Goal: Task Accomplishment & Management: Manage account settings

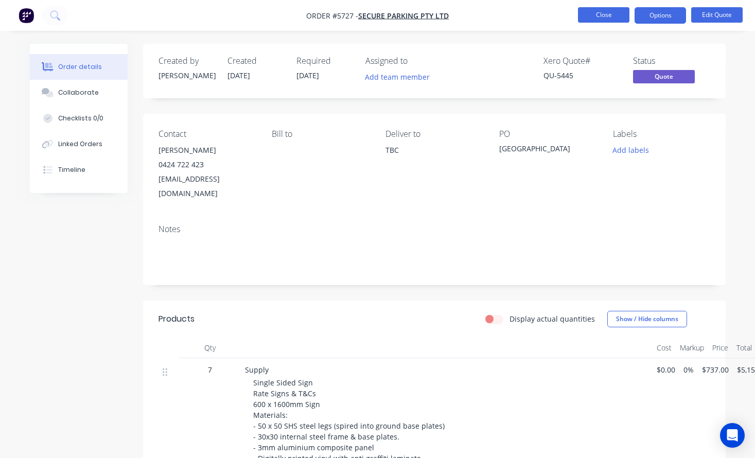
click at [594, 15] on button "Close" at bounding box center [603, 14] width 51 height 15
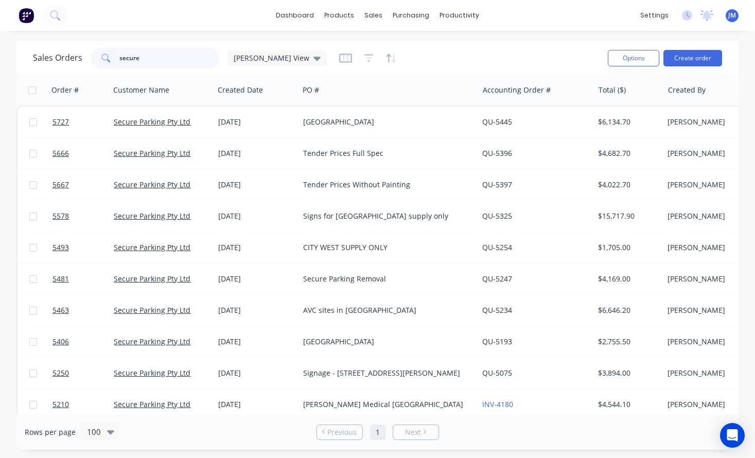
click at [142, 59] on input "secure" at bounding box center [169, 58] width 100 height 21
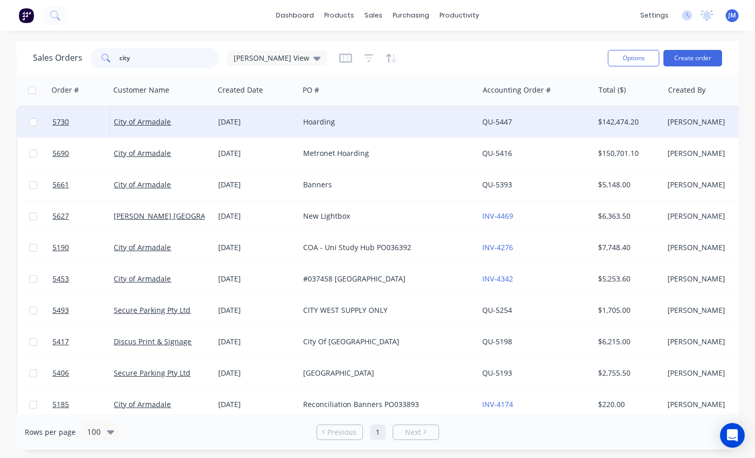
type input "city"
click at [297, 128] on div "[DATE]" at bounding box center [256, 121] width 85 height 31
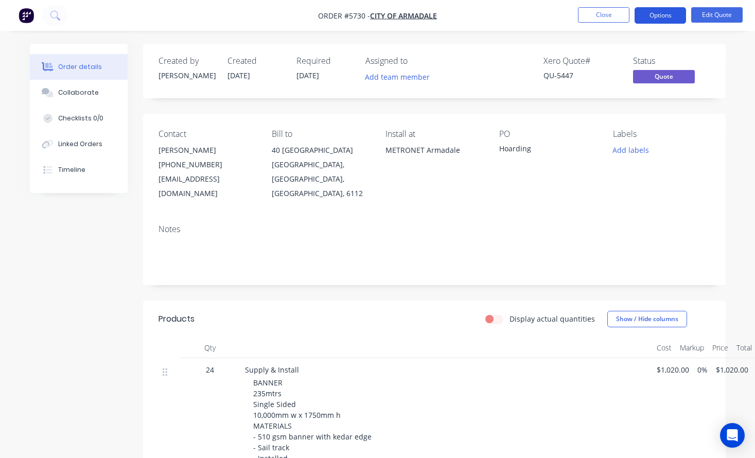
click at [658, 12] on button "Options" at bounding box center [659, 15] width 51 height 16
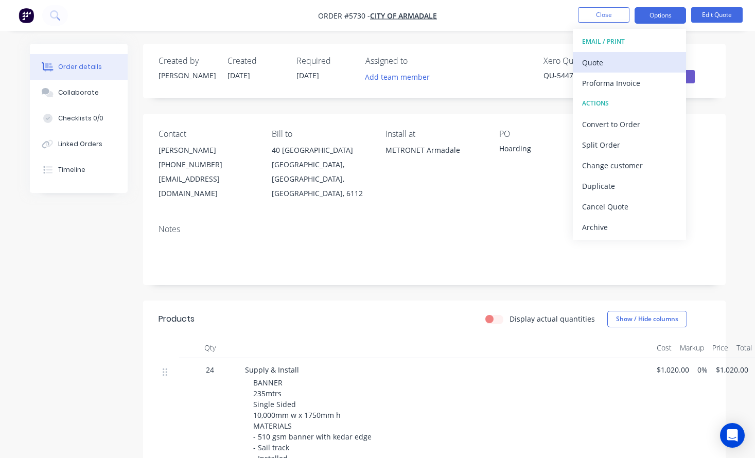
click at [642, 64] on div "Quote" at bounding box center [629, 62] width 95 height 15
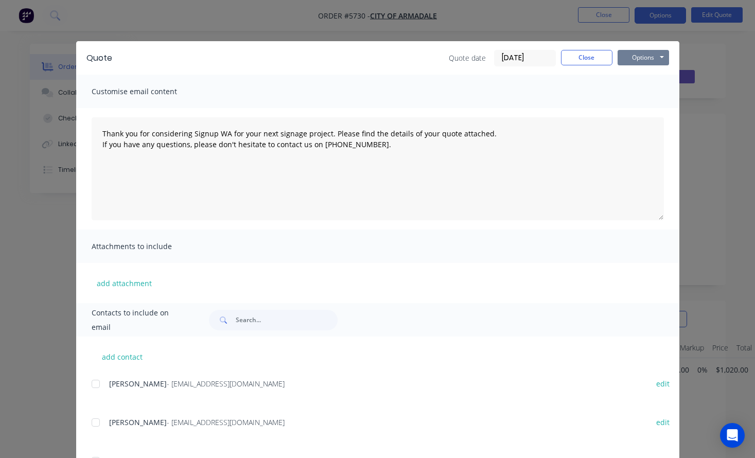
click at [651, 58] on button "Options" at bounding box center [642, 57] width 51 height 15
click at [651, 89] on button "Print" at bounding box center [650, 92] width 66 height 17
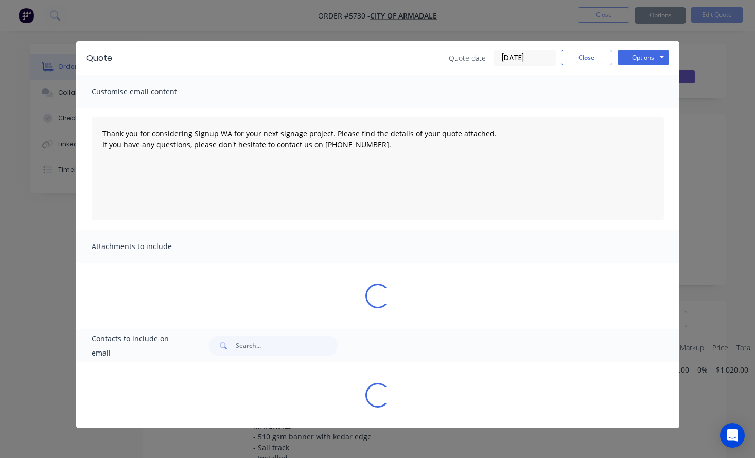
type textarea "Thank you for considering Signup WA for your next signage project. Please find …"
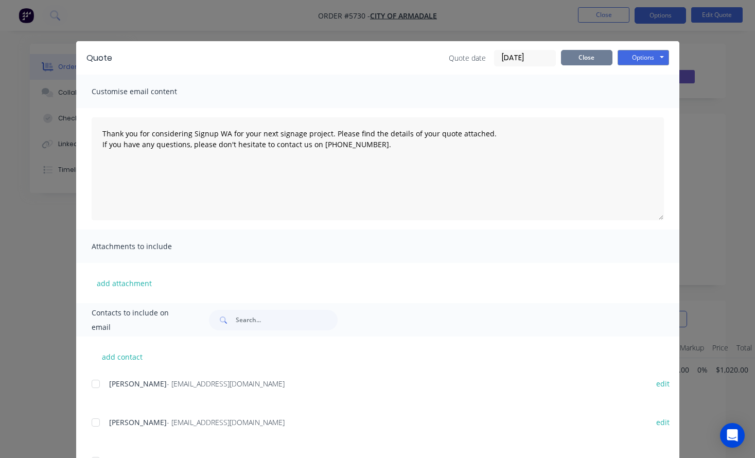
click at [584, 61] on button "Close" at bounding box center [586, 57] width 51 height 15
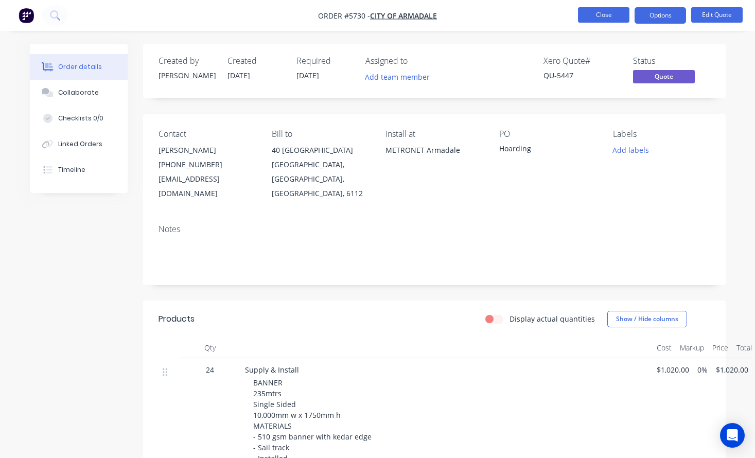
click at [603, 10] on button "Close" at bounding box center [603, 14] width 51 height 15
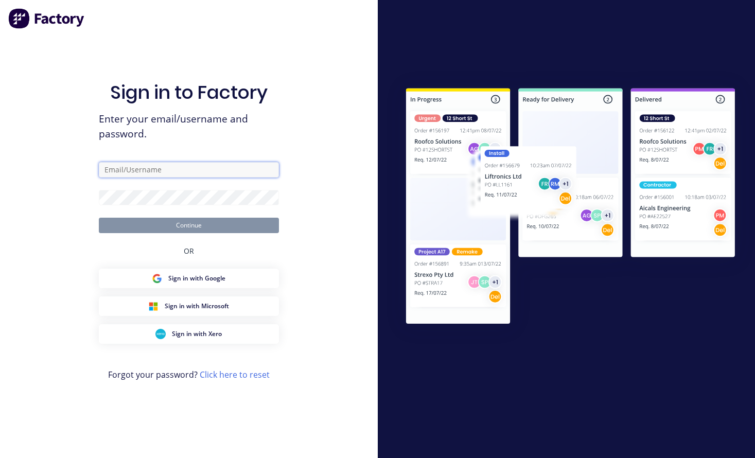
type input "[PERSON_NAME][EMAIL_ADDRESS][DOMAIN_NAME]"
click at [188, 224] on button "Continue" at bounding box center [189, 225] width 180 height 15
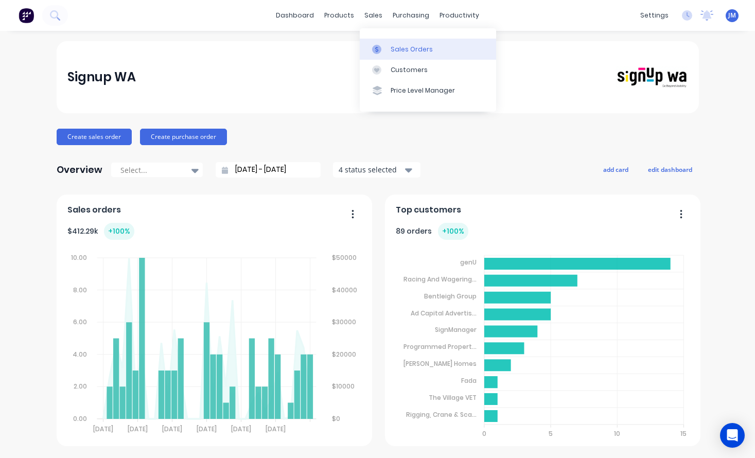
click at [401, 53] on div "Sales Orders" at bounding box center [411, 49] width 42 height 9
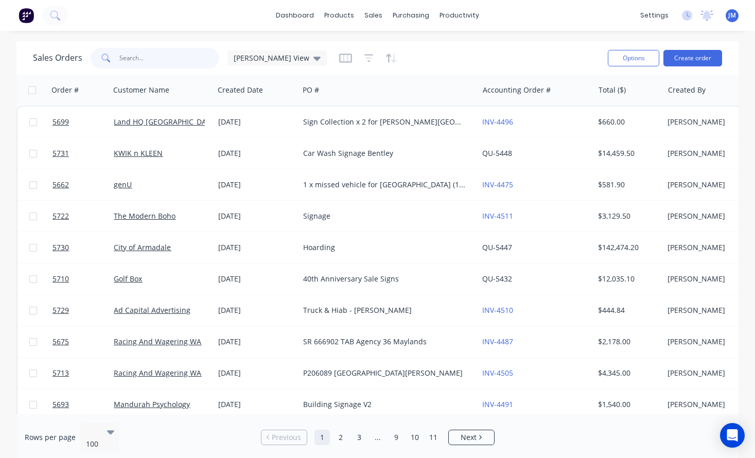
click at [172, 60] on input "text" at bounding box center [169, 58] width 100 height 21
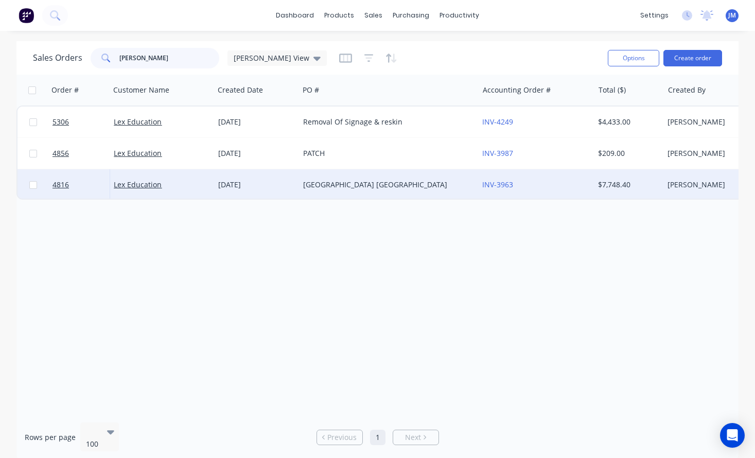
type input "[PERSON_NAME]"
click at [280, 187] on div "[DATE]" at bounding box center [256, 185] width 77 height 10
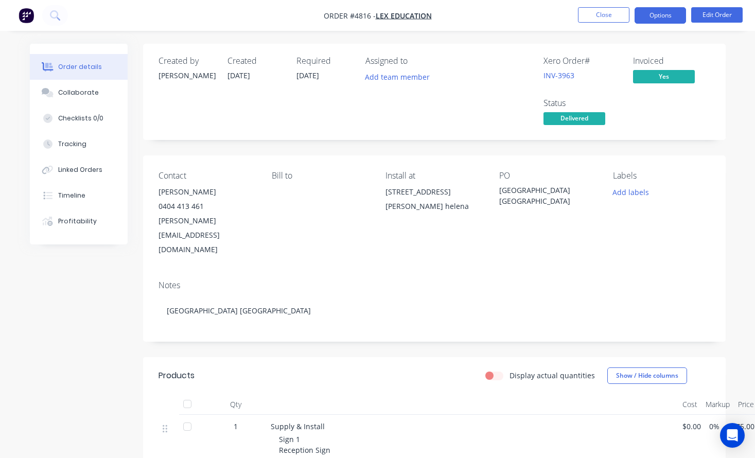
click at [659, 12] on button "Options" at bounding box center [659, 15] width 51 height 16
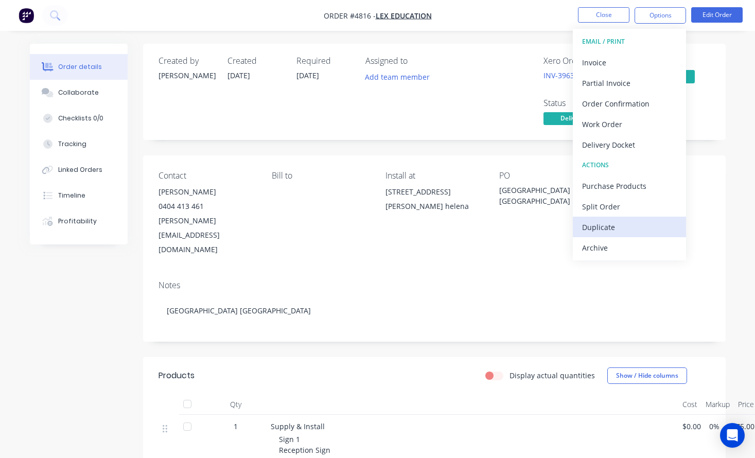
click at [608, 230] on div "Duplicate" at bounding box center [629, 227] width 95 height 15
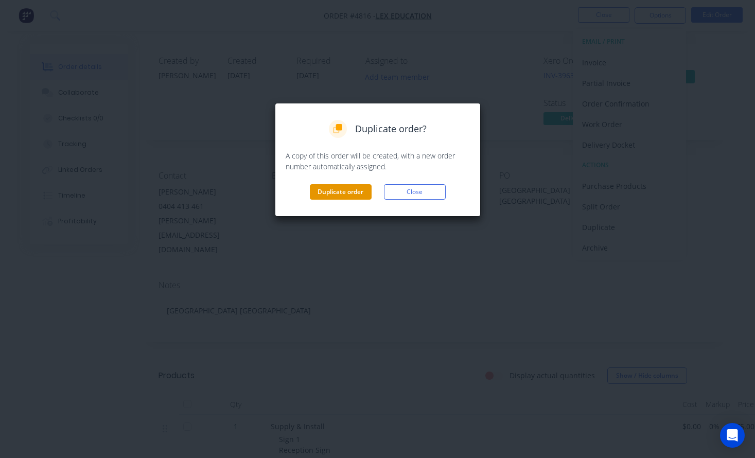
click at [336, 192] on button "Duplicate order" at bounding box center [341, 191] width 62 height 15
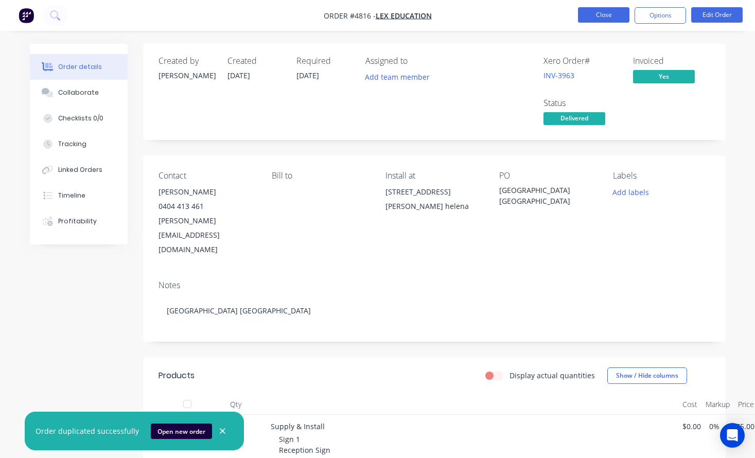
click at [610, 16] on button "Close" at bounding box center [603, 14] width 51 height 15
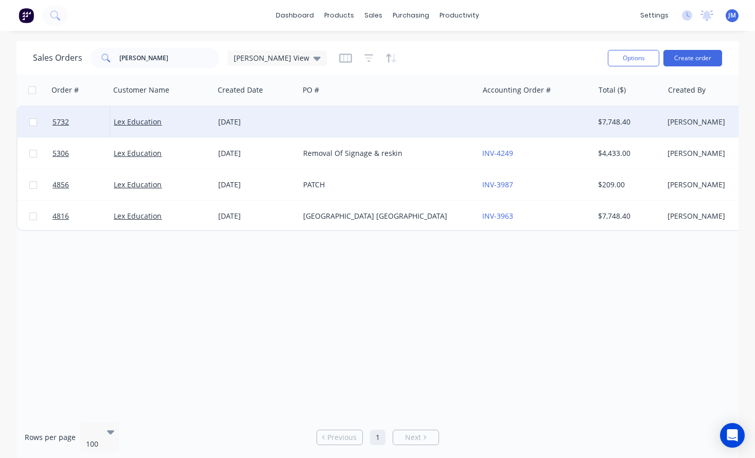
click at [338, 124] on div at bounding box center [388, 121] width 179 height 31
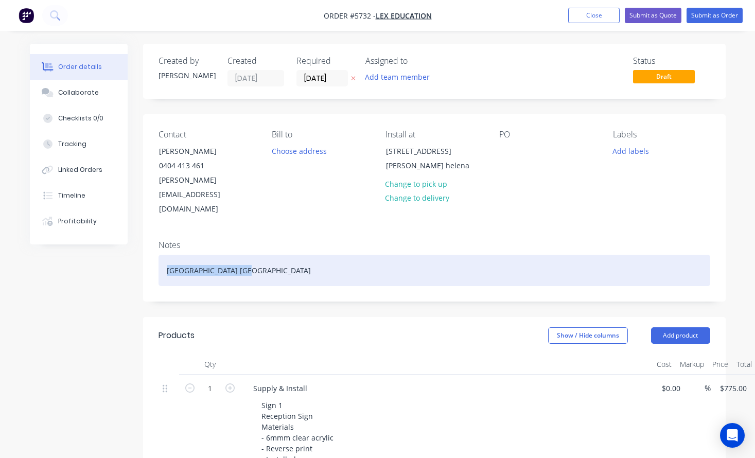
drag, startPoint x: 247, startPoint y: 244, endPoint x: 163, endPoint y: 244, distance: 84.9
click at [163, 255] on div "[GEOGRAPHIC_DATA] [GEOGRAPHIC_DATA]" at bounding box center [433, 270] width 551 height 31
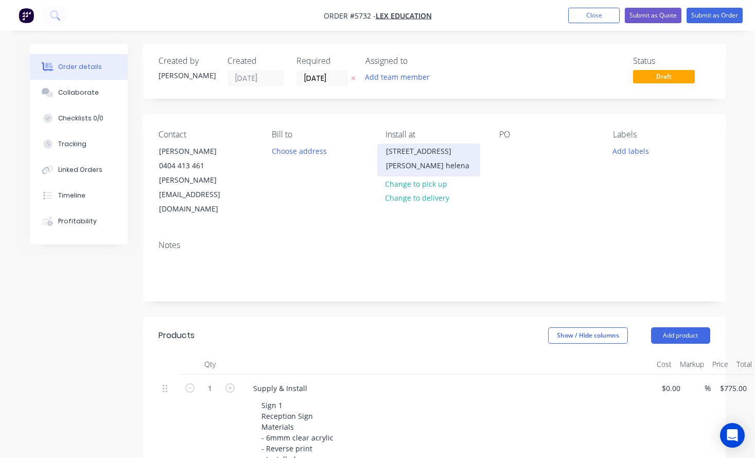
click at [410, 145] on div "[STREET_ADDRESS][PERSON_NAME] helena" at bounding box center [428, 158] width 85 height 29
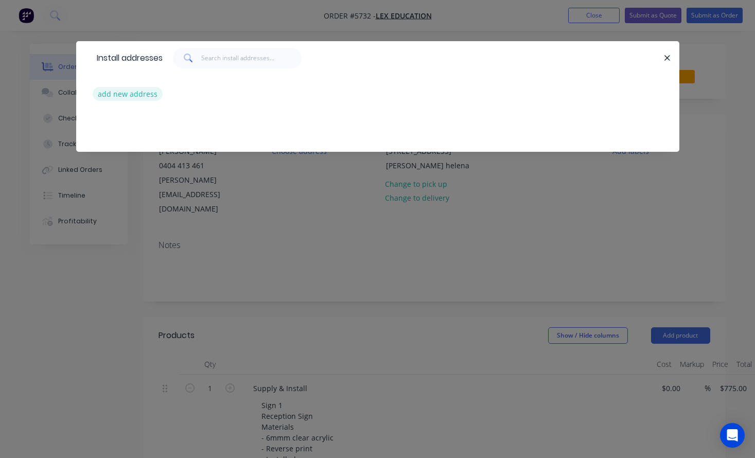
click at [146, 95] on button "add new address" at bounding box center [128, 94] width 70 height 14
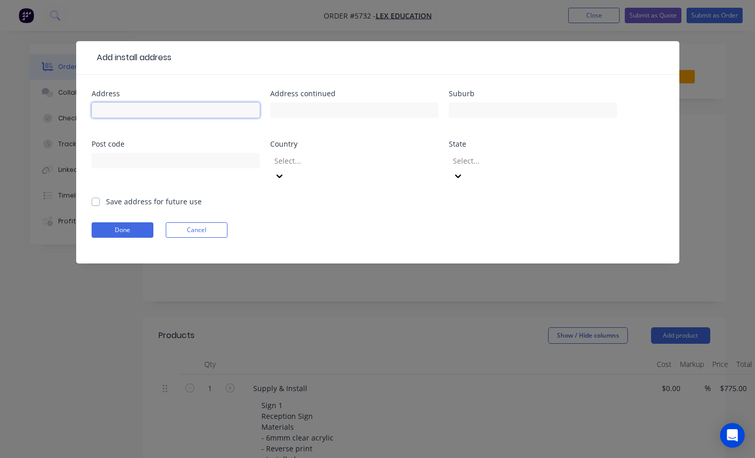
paste input "[PERSON_NAME] North"
type input "[PERSON_NAME] North"
click at [145, 222] on button "Done" at bounding box center [123, 229] width 62 height 15
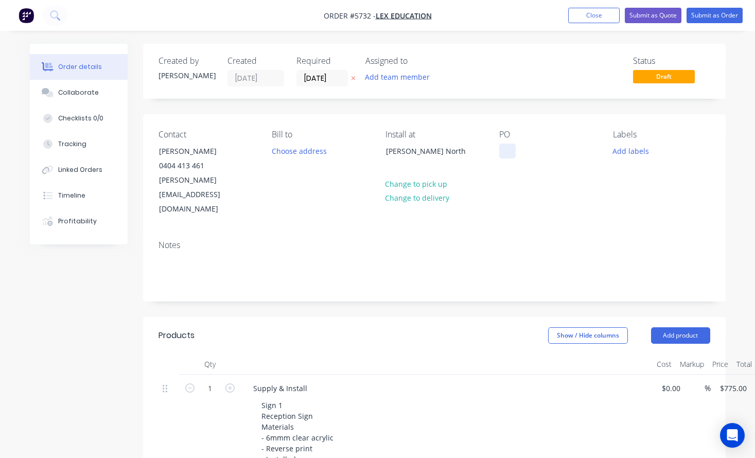
click at [506, 155] on div at bounding box center [507, 151] width 16 height 15
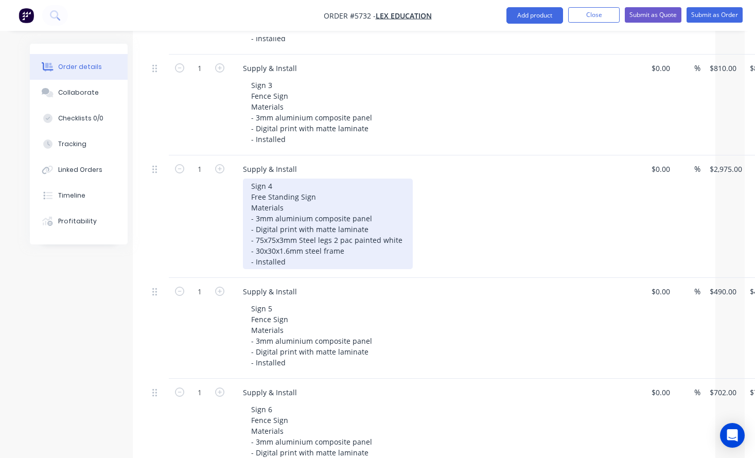
scroll to position [535, 10]
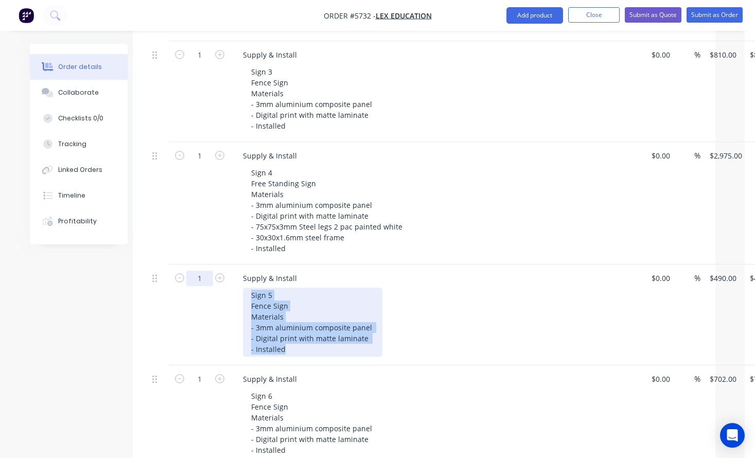
drag, startPoint x: 292, startPoint y: 321, endPoint x: 210, endPoint y: 249, distance: 108.6
click at [210, 264] on div "1 Supply & Install Sign 5 Fence Sign Materials - 3mm aluminium composite panel …" at bounding box center [423, 314] width 551 height 101
copy div "Sign 5 Fence Sign Materials - 3mm aluminium composite panel - Digital print wit…"
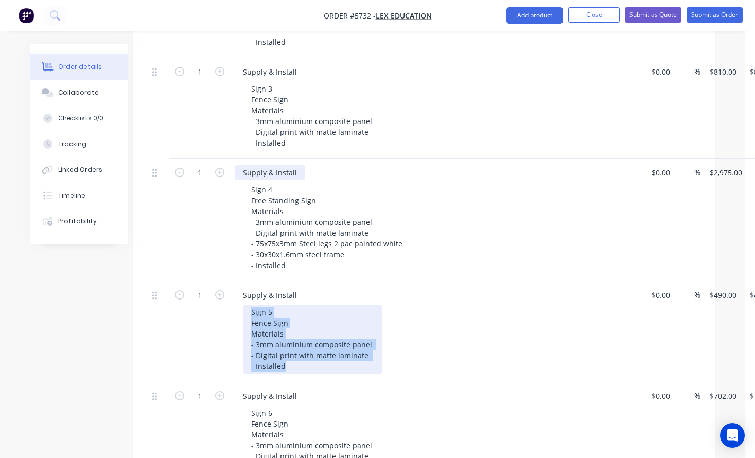
scroll to position [498, 10]
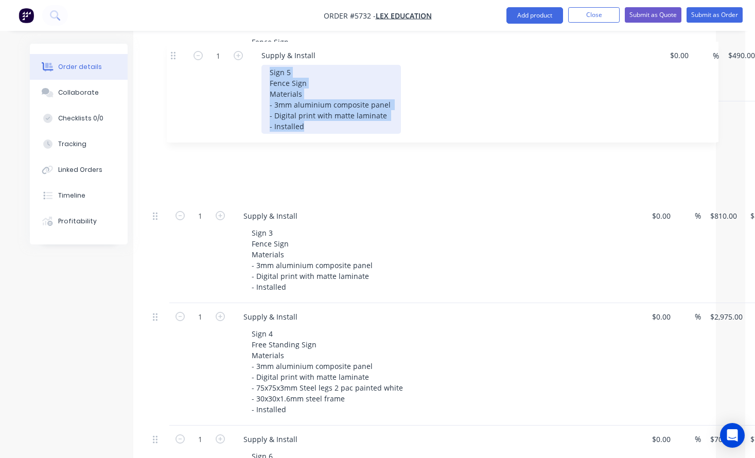
drag, startPoint x: 154, startPoint y: 287, endPoint x: 172, endPoint y: 53, distance: 234.8
click at [172, 53] on div "1 Supply & Install Sign 1 Reception Sign Materials - 6mmm clear acrylic - Rever…" at bounding box center [424, 253] width 551 height 706
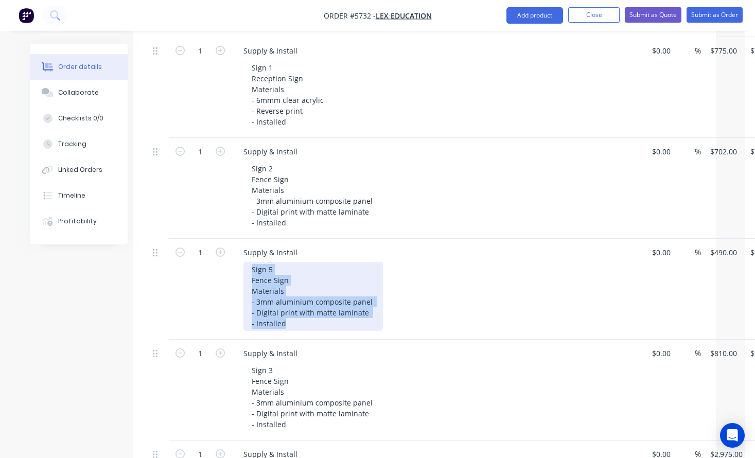
scroll to position [337, 9]
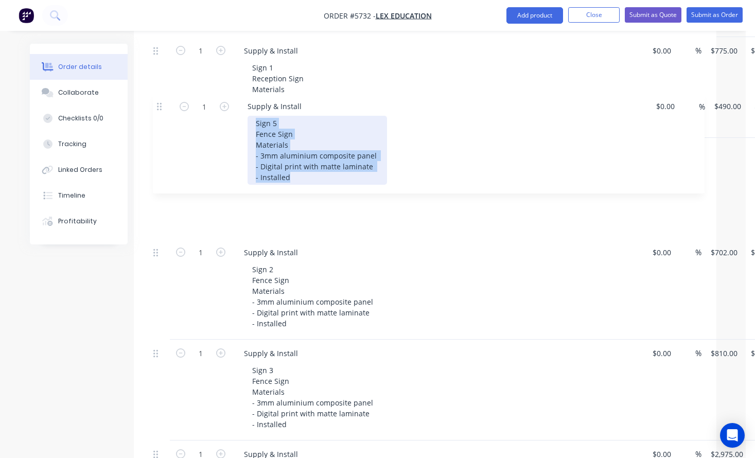
drag, startPoint x: 154, startPoint y: 223, endPoint x: 158, endPoint y: 102, distance: 120.9
click at [158, 102] on div "1 Supply & Install Sign 1 Reception Sign Materials - 6mmm clear acrylic - Rever…" at bounding box center [424, 390] width 551 height 706
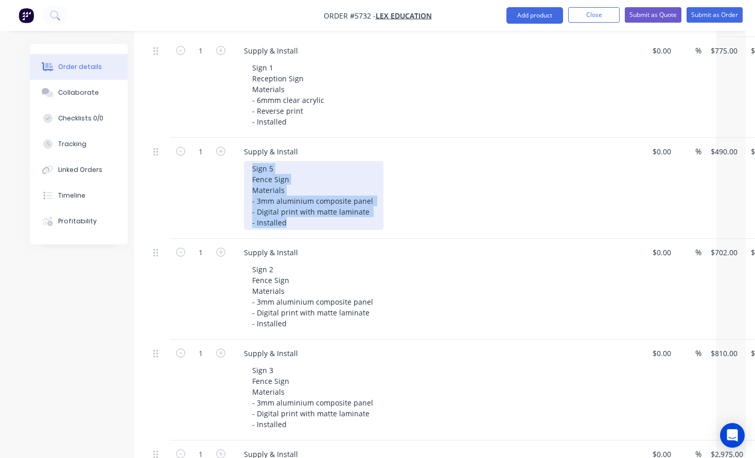
click at [276, 161] on div "Sign 5 Fence Sign Materials - 3mm aluminium composite panel - Digital print wit…" at bounding box center [313, 195] width 139 height 69
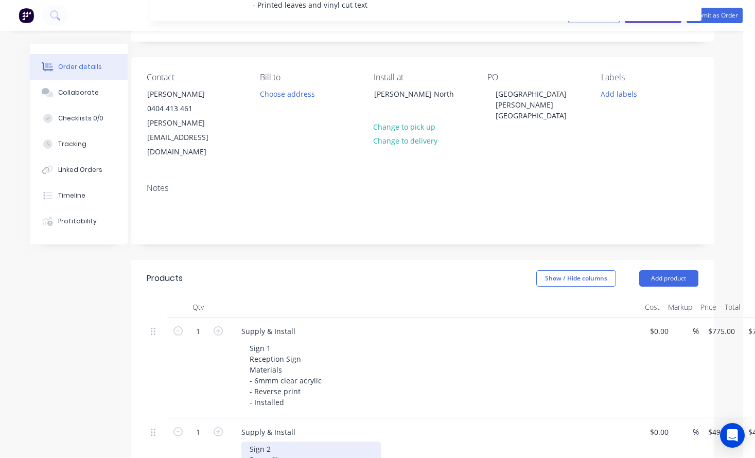
scroll to position [0, 12]
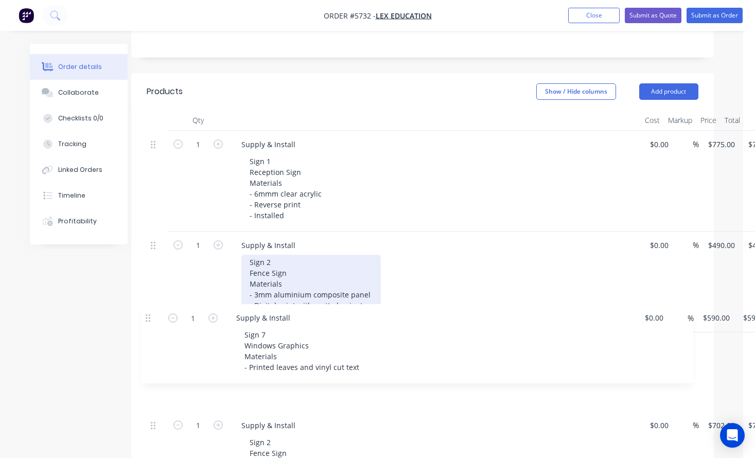
drag, startPoint x: 154, startPoint y: 350, endPoint x: 150, endPoint y: 318, distance: 32.2
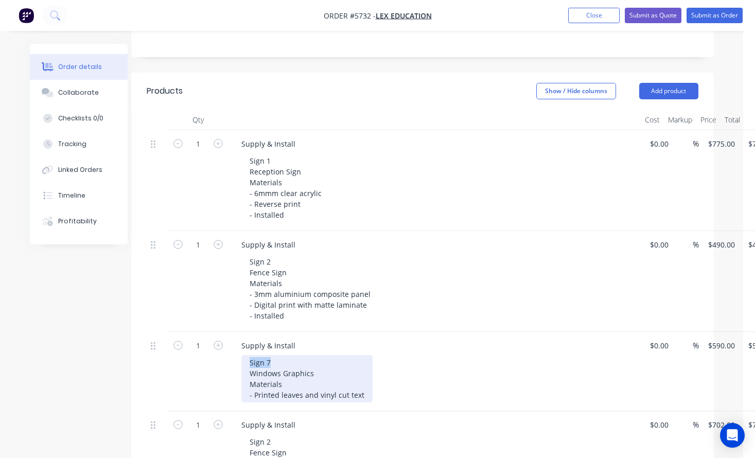
drag, startPoint x: 273, startPoint y: 330, endPoint x: 234, endPoint y: 330, distance: 39.1
click at [235, 332] on div "Supply & Install Sign 7 Windows Graphics Materials - Printed leaves and vinyl c…" at bounding box center [434, 371] width 411 height 79
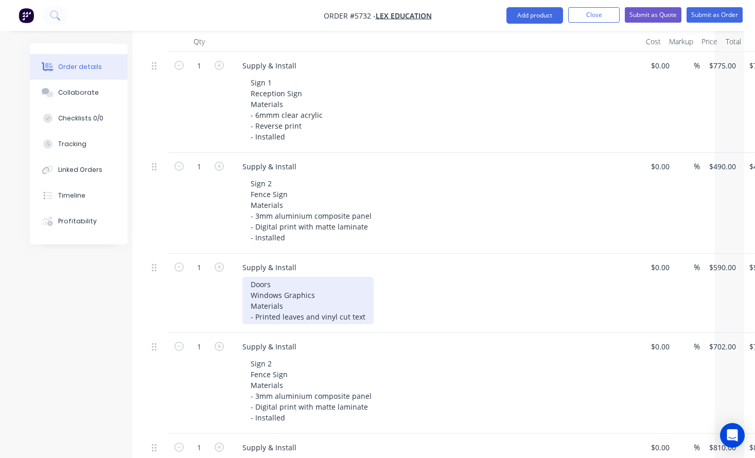
scroll to position [329, 10]
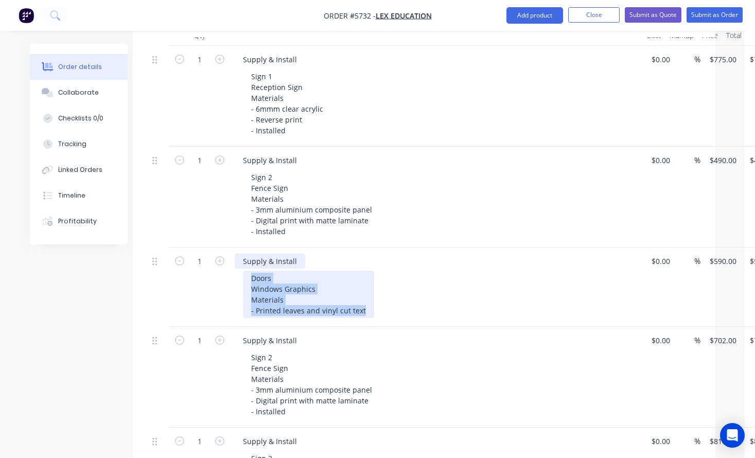
drag, startPoint x: 362, startPoint y: 281, endPoint x: 237, endPoint y: 237, distance: 132.4
click at [237, 247] on div "Supply & Install Doors Windows Graphics Materials - Printed leaves and vinyl cu…" at bounding box center [435, 286] width 411 height 79
copy div "Doors Windows Graphics Materials - Printed leaves and vinyl cut text"
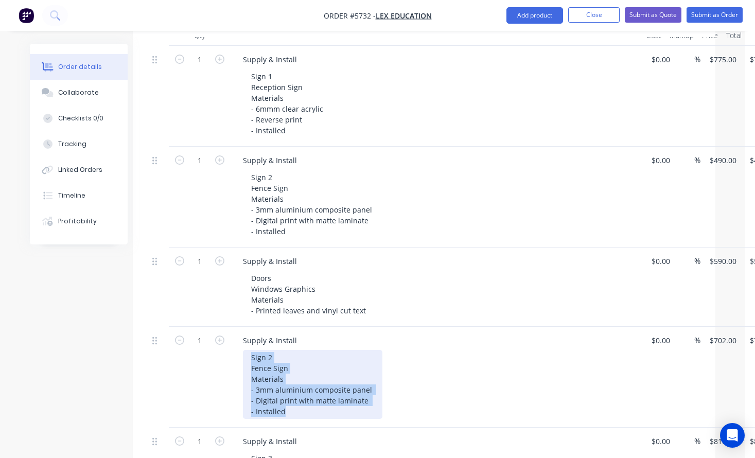
drag, startPoint x: 322, startPoint y: 388, endPoint x: 201, endPoint y: 319, distance: 139.6
click at [201, 327] on div "1 Supply & Install Sign 2 Fence Sign Materials - 3mm aluminium composite panel …" at bounding box center [423, 377] width 551 height 101
paste div
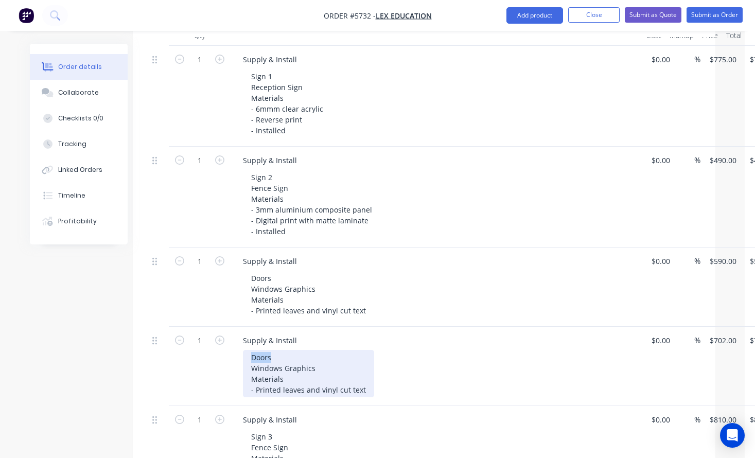
drag, startPoint x: 277, startPoint y: 326, endPoint x: 145, endPoint y: 320, distance: 131.8
click at [145, 320] on div "Qty Cost Markup Price Total 1 Supply & Install Sign 1 Reception Sign Materials …" at bounding box center [424, 394] width 582 height 738
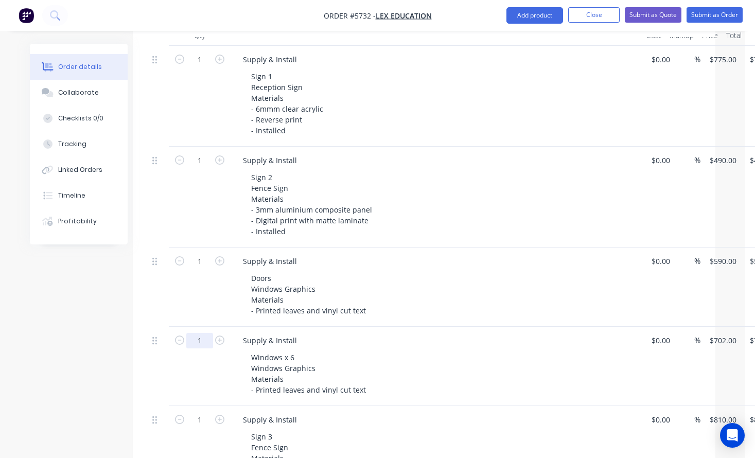
drag, startPoint x: 207, startPoint y: 312, endPoint x: 191, endPoint y: 312, distance: 15.9
click at [191, 333] on input "1" at bounding box center [199, 340] width 27 height 15
type input "6"
type input "0"
type input "$4,212.00"
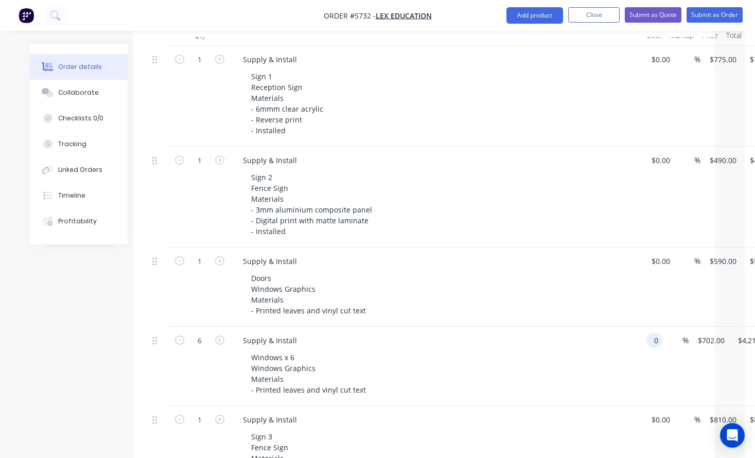
click at [650, 333] on input "0" at bounding box center [656, 340] width 12 height 15
type input "$390.00"
type input "$2,340.00"
click at [580, 333] on div "Supply & Install" at bounding box center [436, 340] width 403 height 15
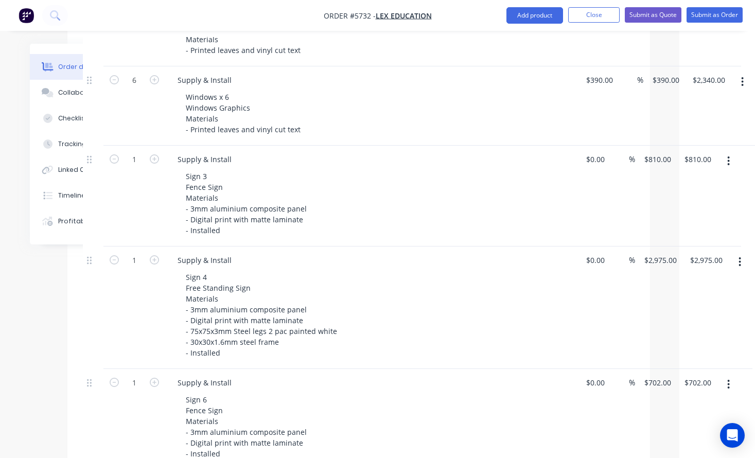
scroll to position [589, 76]
click at [728, 156] on icon "button" at bounding box center [728, 160] width 2 height 9
click at [686, 242] on div "Delete" at bounding box center [691, 249] width 79 height 15
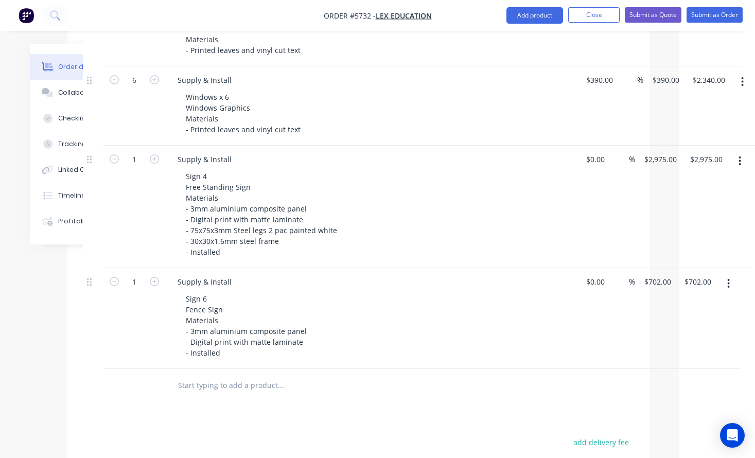
click at [740, 155] on icon "button" at bounding box center [739, 160] width 3 height 11
click at [705, 242] on div "Delete" at bounding box center [703, 249] width 79 height 15
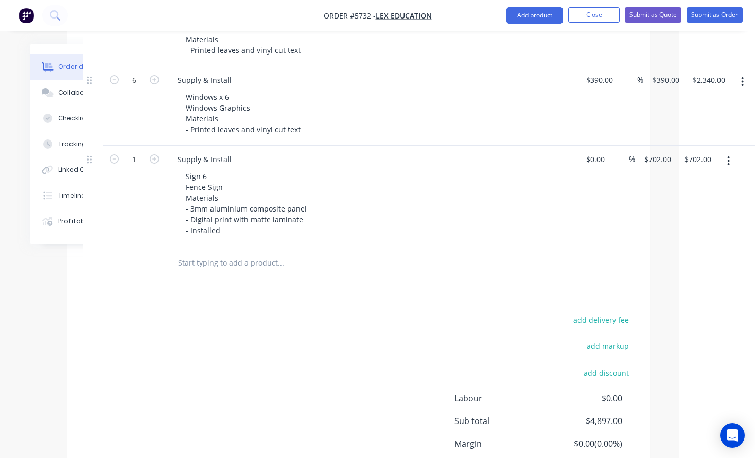
click at [727, 152] on button "button" at bounding box center [728, 161] width 24 height 19
click at [697, 239] on button "Delete" at bounding box center [692, 249] width 98 height 21
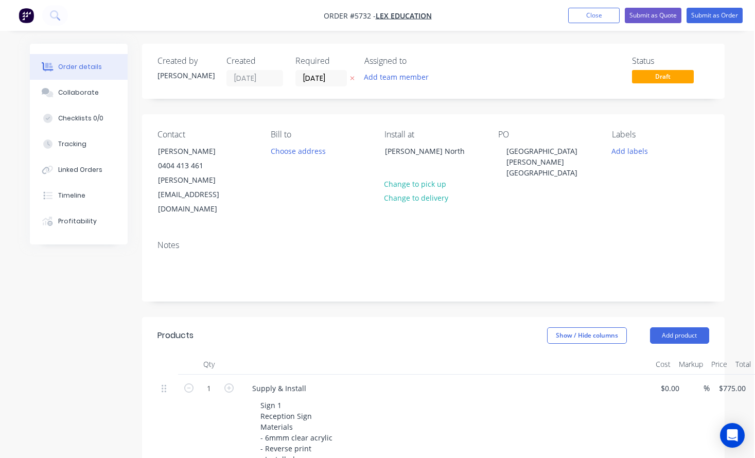
scroll to position [0, 1]
click at [651, 19] on button "Submit as Quote" at bounding box center [652, 15] width 57 height 15
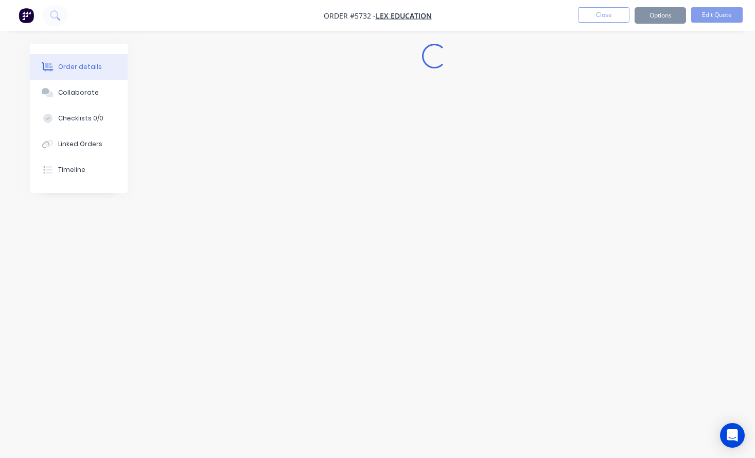
scroll to position [0, 0]
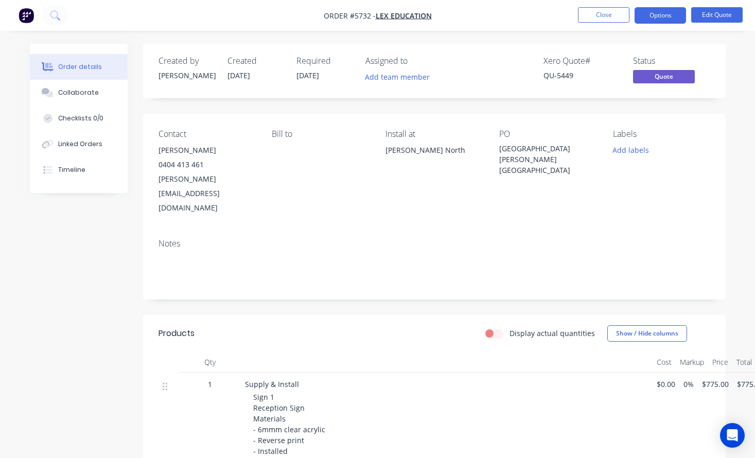
click at [651, 19] on button "Options" at bounding box center [659, 15] width 51 height 16
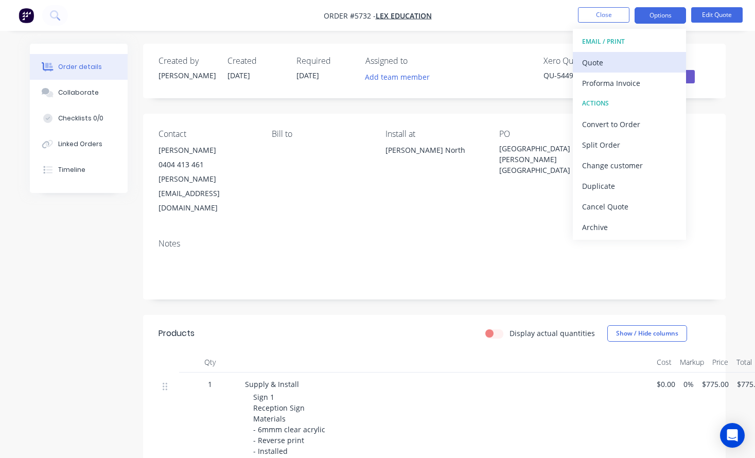
click at [635, 55] on div "Quote" at bounding box center [629, 62] width 95 height 15
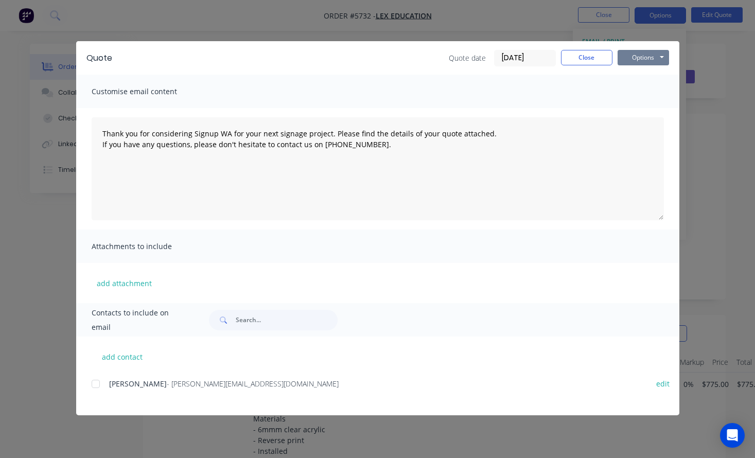
click at [651, 56] on button "Options" at bounding box center [642, 57] width 51 height 15
click at [651, 97] on button "Print" at bounding box center [650, 92] width 66 height 17
click at [592, 60] on button "Close" at bounding box center [586, 57] width 51 height 15
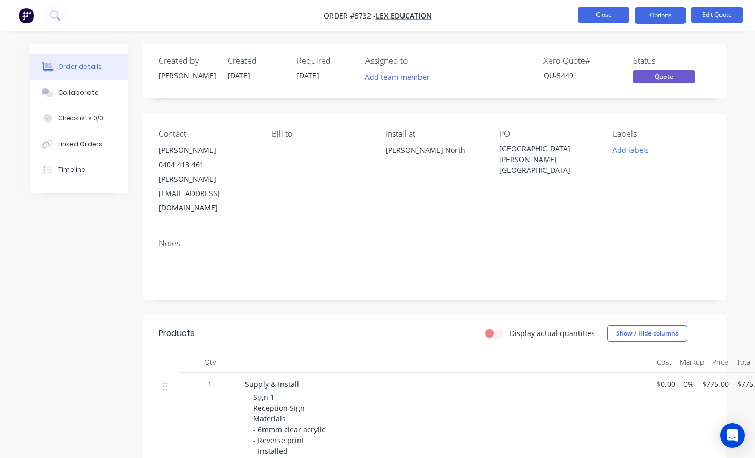
click at [604, 12] on button "Close" at bounding box center [603, 14] width 51 height 15
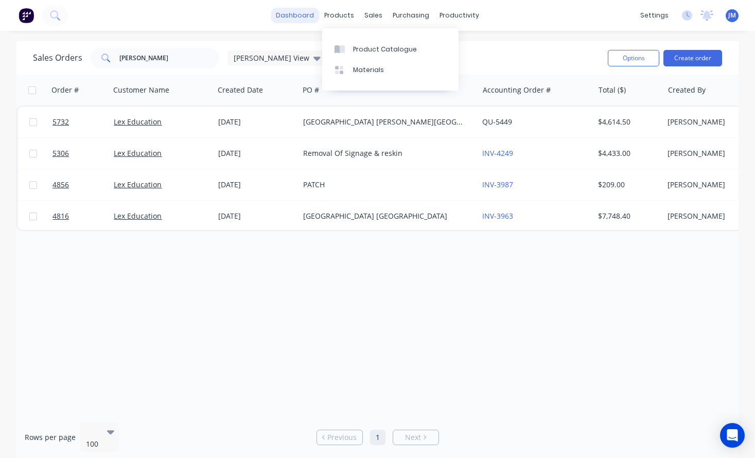
click at [295, 19] on link "dashboard" at bounding box center [295, 15] width 48 height 15
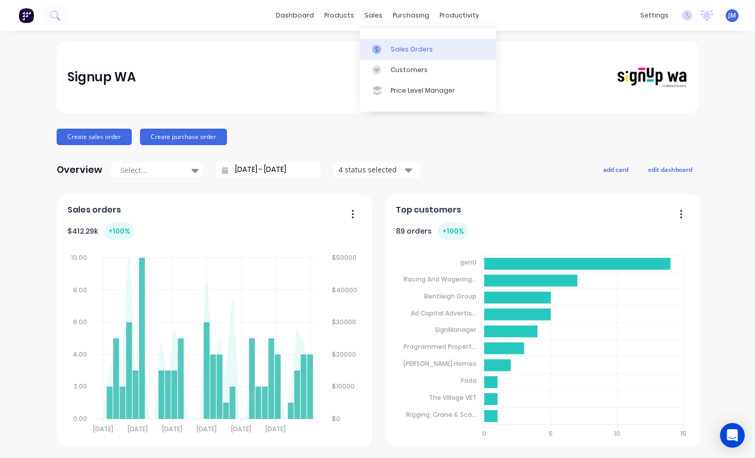
click at [398, 49] on div "Sales Orders" at bounding box center [411, 49] width 42 height 9
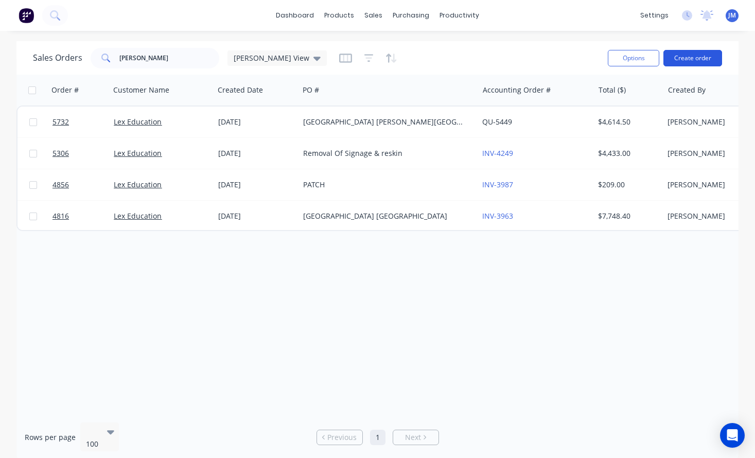
click at [682, 57] on button "Create order" at bounding box center [692, 58] width 59 height 16
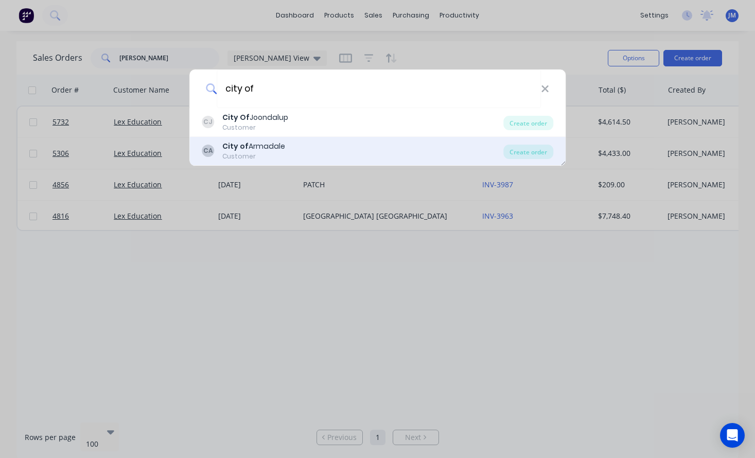
type input "city of"
click at [276, 142] on div "City of Armadale" at bounding box center [253, 146] width 63 height 11
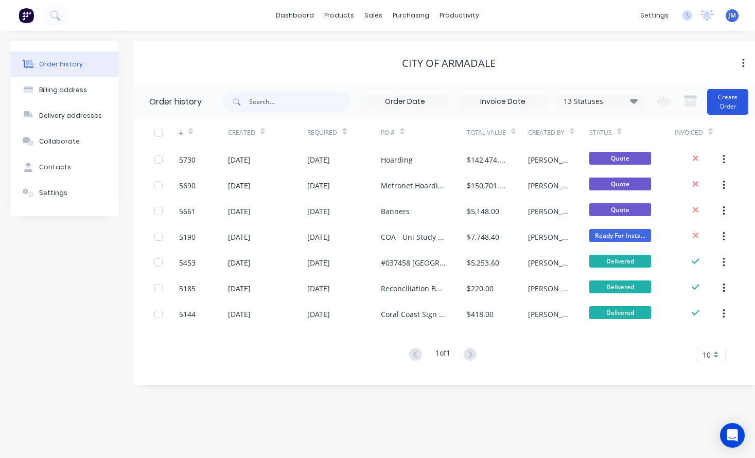
click at [729, 100] on button "Create Order" at bounding box center [727, 102] width 41 height 26
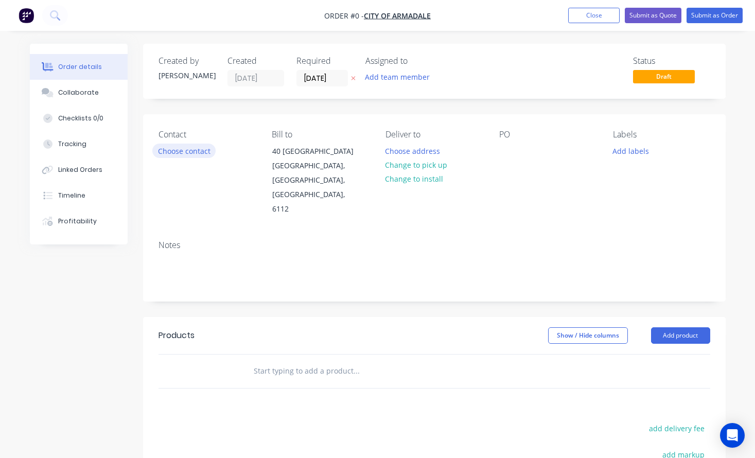
click at [186, 147] on button "Choose contact" at bounding box center [183, 151] width 63 height 14
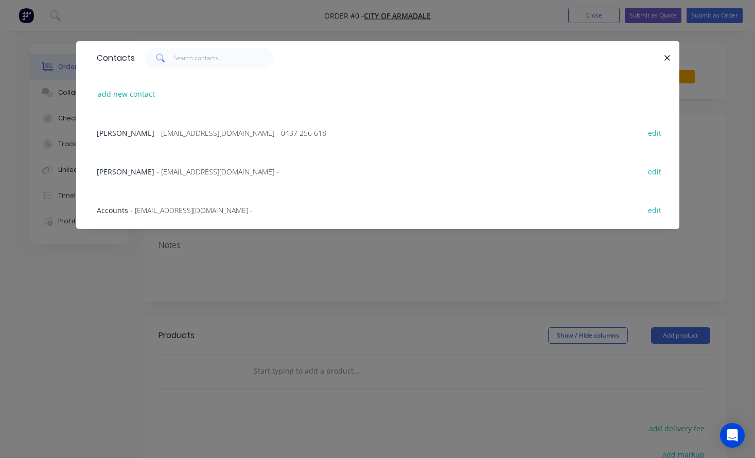
click at [181, 130] on span "- [EMAIL_ADDRESS][DOMAIN_NAME] - 0437 256 618" at bounding box center [241, 133] width 170 height 10
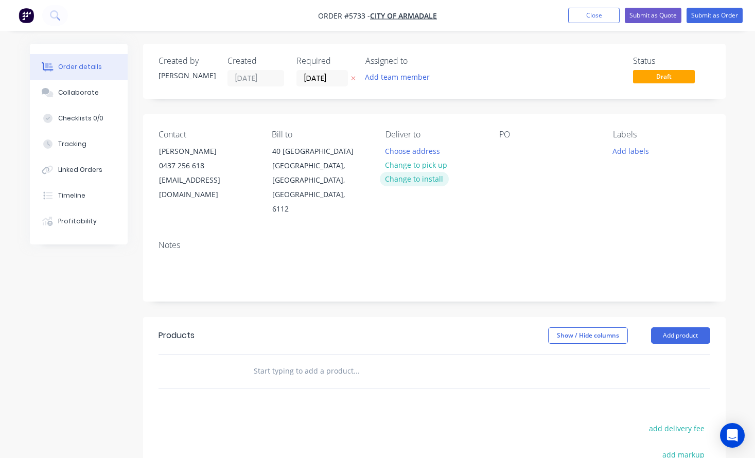
click at [409, 184] on button "Change to install" at bounding box center [414, 179] width 69 height 14
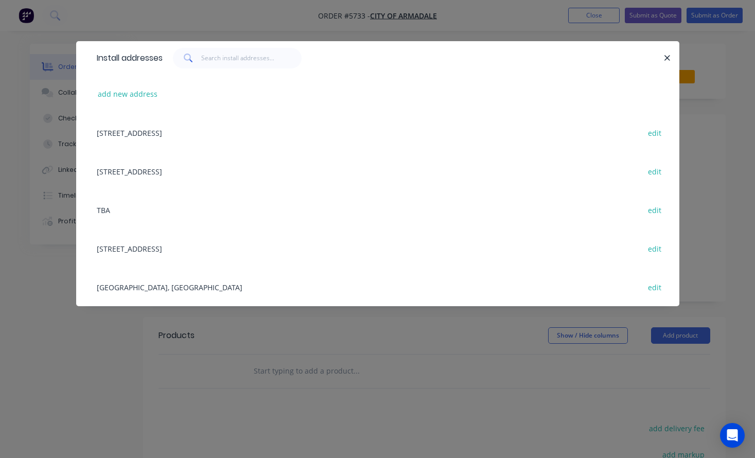
click at [219, 136] on div "[STREET_ADDRESS] edit" at bounding box center [378, 132] width 572 height 39
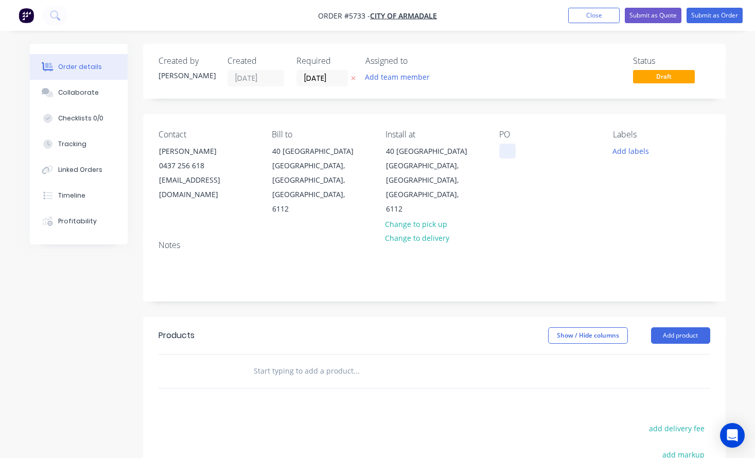
click at [505, 153] on div at bounding box center [507, 151] width 16 height 15
click at [306, 361] on input "text" at bounding box center [356, 371] width 206 height 21
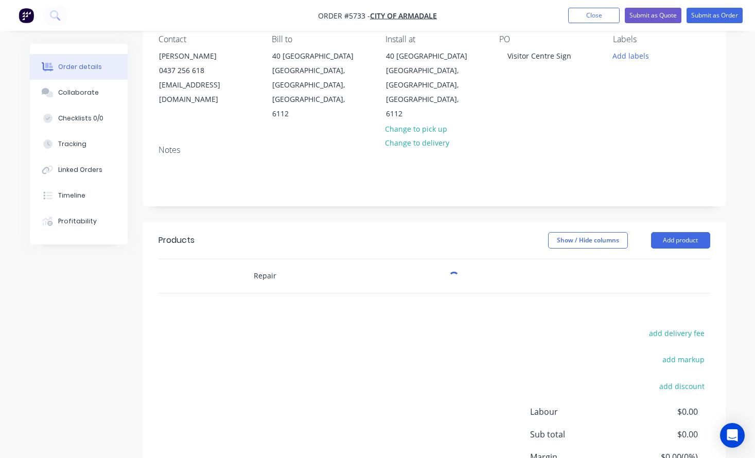
scroll to position [100, 0]
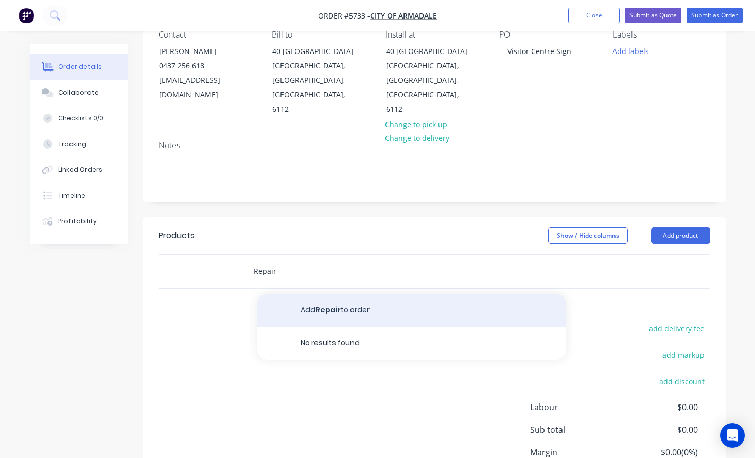
type input "Repair"
click at [343, 294] on button "Add Repair to order" at bounding box center [411, 310] width 309 height 33
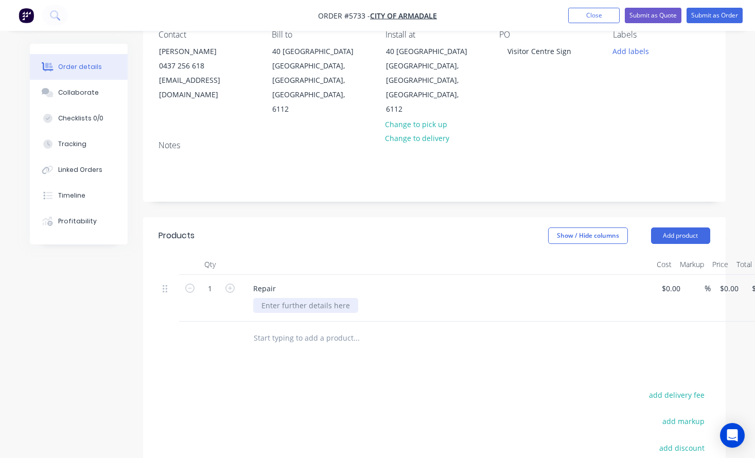
click at [301, 298] on div at bounding box center [305, 305] width 105 height 15
click at [671, 281] on input at bounding box center [666, 288] width 12 height 15
type input "$790.00"
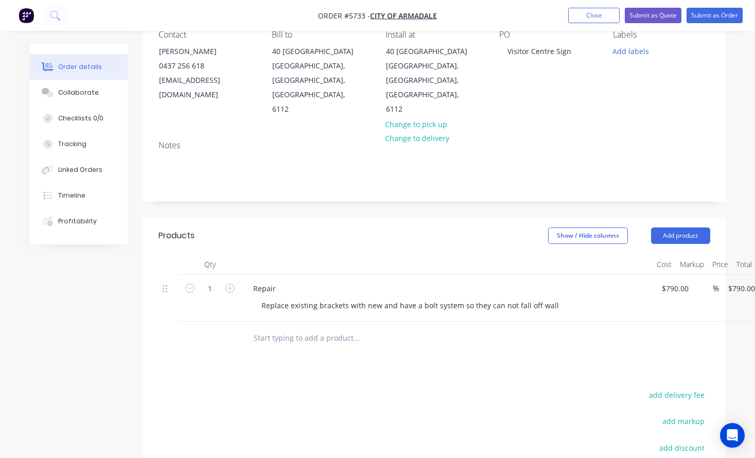
click at [579, 346] on div "Products Show / Hide columns Add product Qty Cost Markup Price Total 1 Repair R…" at bounding box center [434, 409] width 582 height 385
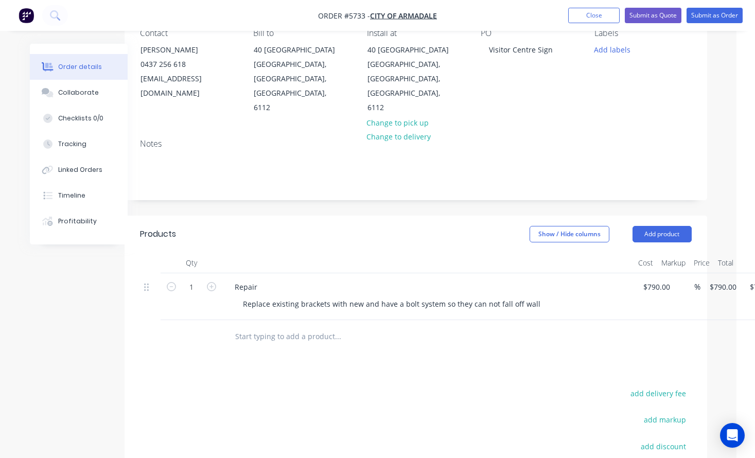
scroll to position [98, 35]
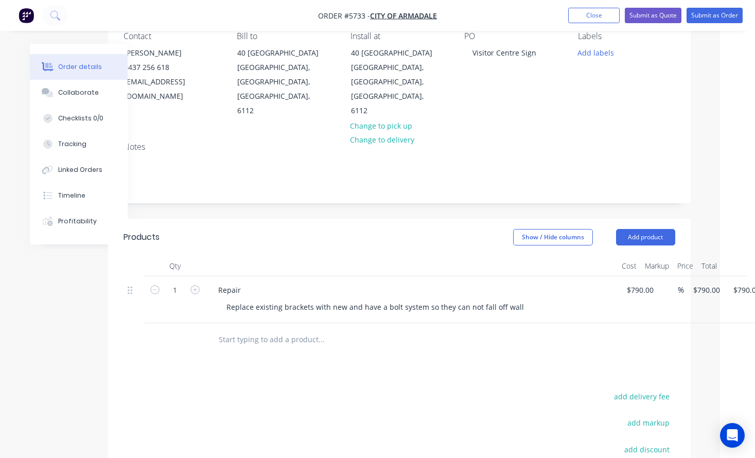
click at [276, 329] on input "text" at bounding box center [321, 339] width 206 height 21
click at [220, 329] on input "Acrylic Signs" at bounding box center [321, 339] width 206 height 21
click at [230, 329] on input "Acrylic Signs" at bounding box center [321, 339] width 206 height 21
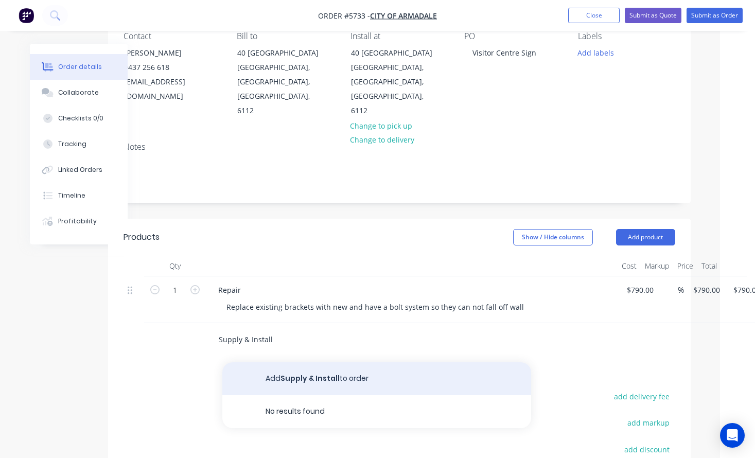
type input "Supply & Install"
click at [274, 362] on button "Add Supply & Install to order" at bounding box center [376, 378] width 309 height 33
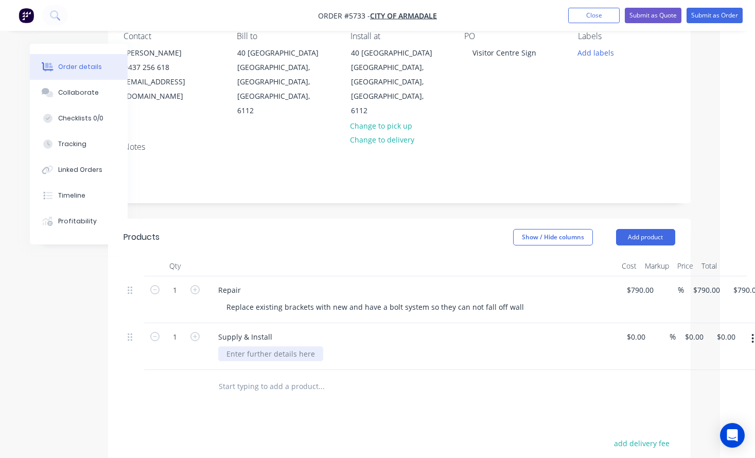
click at [247, 346] on div at bounding box center [270, 353] width 105 height 15
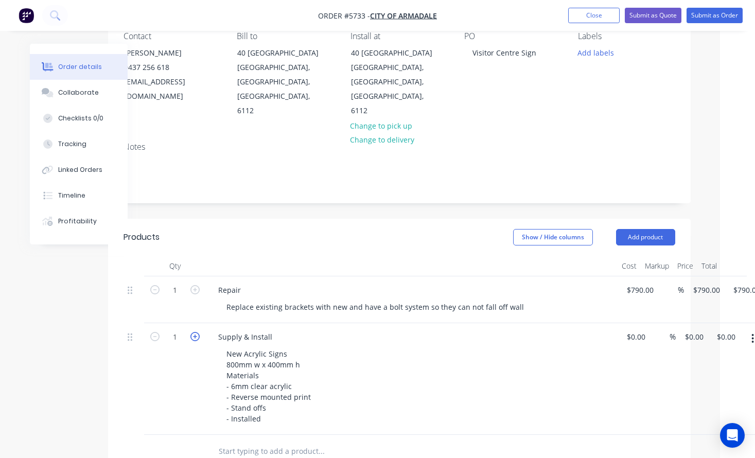
click at [195, 332] on icon "button" at bounding box center [194, 336] width 9 height 9
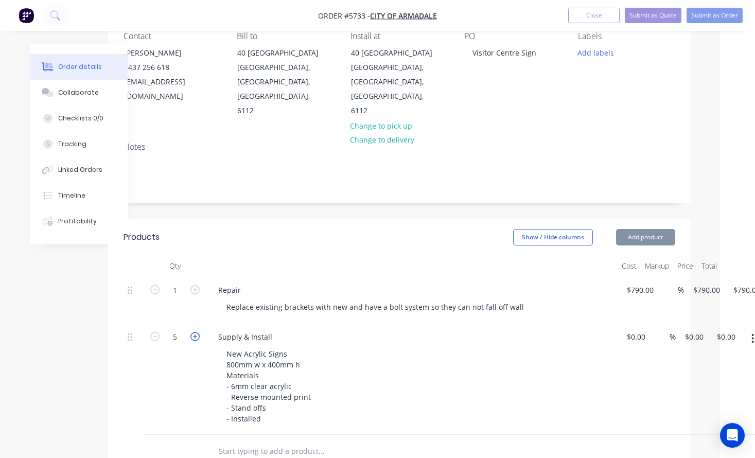
type input "6"
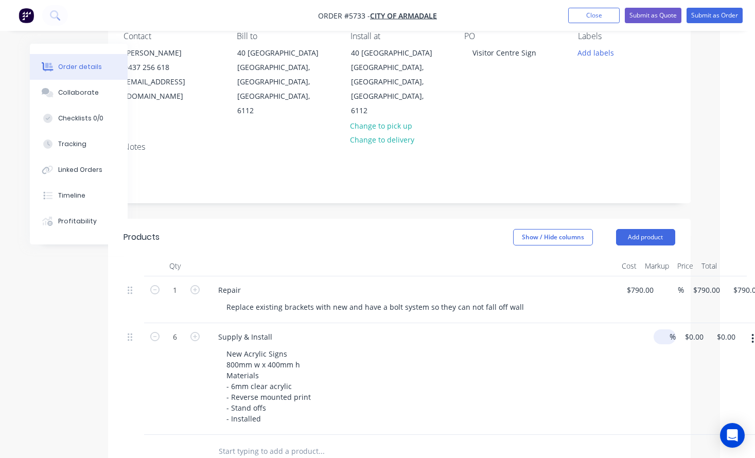
click at [641, 323] on div "6 Supply & Install New Acrylic Signs 800mm w x 400mm h Materials - 6mm clear ac…" at bounding box center [398, 379] width 551 height 112
type input "$390.00"
type input "$2,340.00"
click at [583, 346] on div "New Acrylic Signs 800mm w x 400mm h Materials - 6mm clear acrylic - Reverse mou…" at bounding box center [415, 386] width 395 height 80
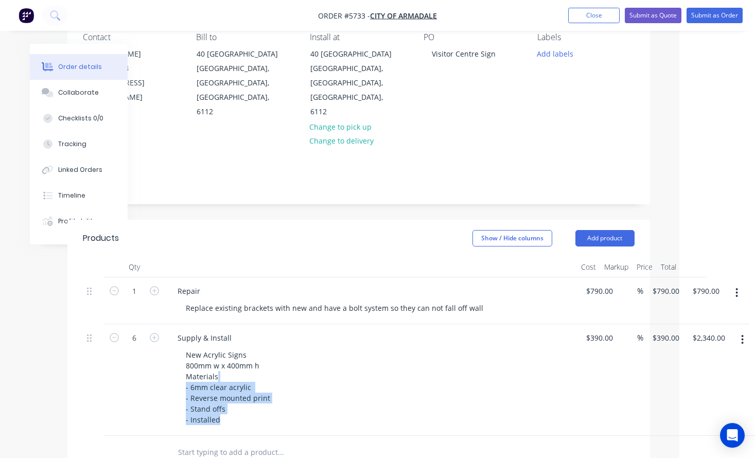
scroll to position [97, 76]
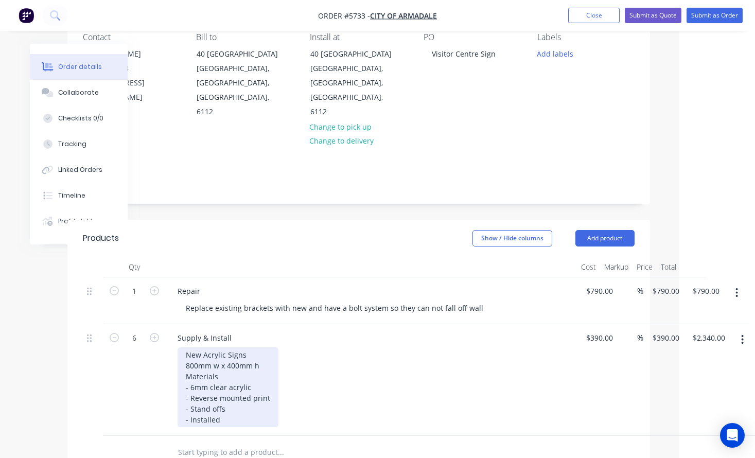
click at [449, 347] on div "New Acrylic Signs 800mm w x 400mm h Materials - 6mm clear acrylic - Reverse mou…" at bounding box center [374, 387] width 395 height 80
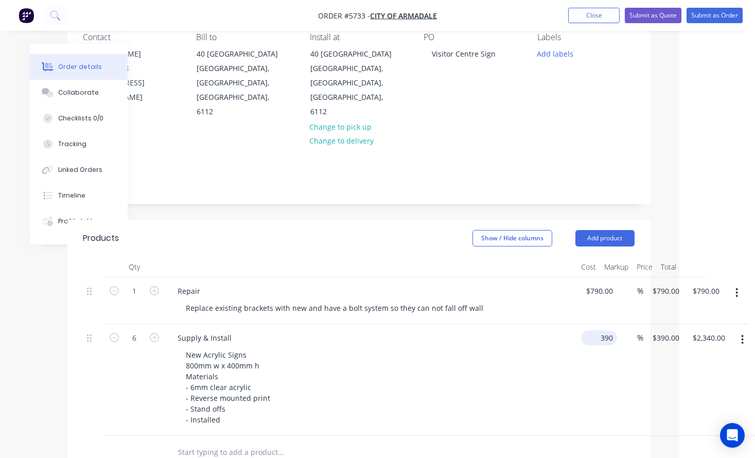
scroll to position [97, 70]
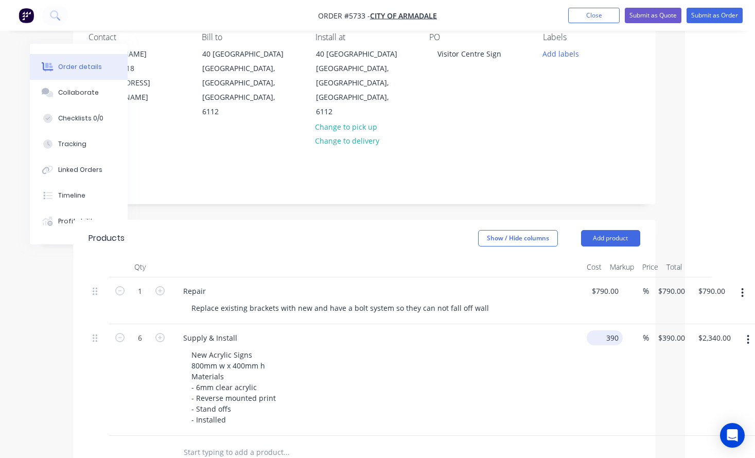
click at [595, 330] on input "390" at bounding box center [606, 337] width 32 height 15
type input "$490.00"
type input "$2,940.00"
click at [453, 398] on div "Supply & Install New Acrylic Signs 800mm w x 400mm h Materials - 6mm clear acry…" at bounding box center [376, 380] width 411 height 112
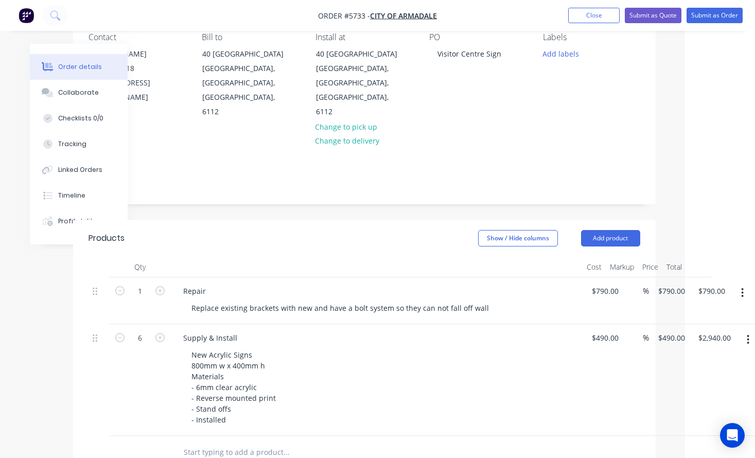
click at [490, 353] on div "New Acrylic Signs 800mm w x 400mm h Materials - 6mm clear acrylic - Reverse mou…" at bounding box center [380, 387] width 395 height 80
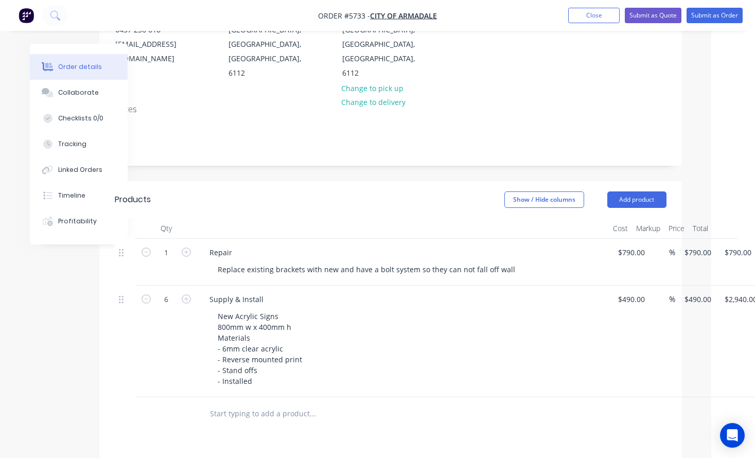
scroll to position [136, 41]
click at [651, 21] on button "Submit as Quote" at bounding box center [652, 15] width 57 height 15
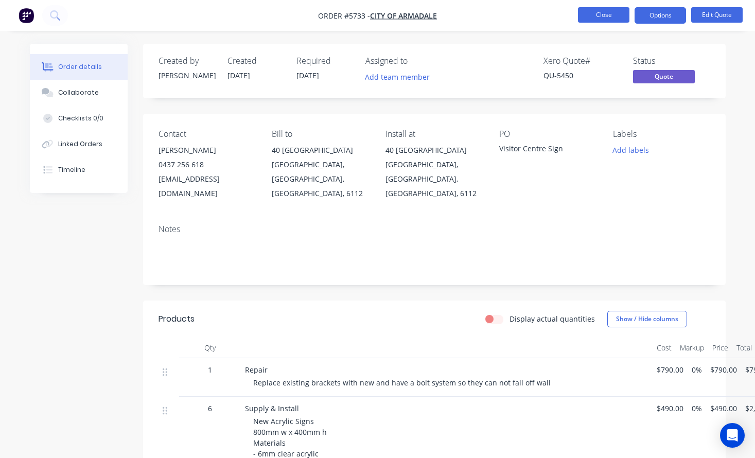
click at [593, 17] on button "Close" at bounding box center [603, 14] width 51 height 15
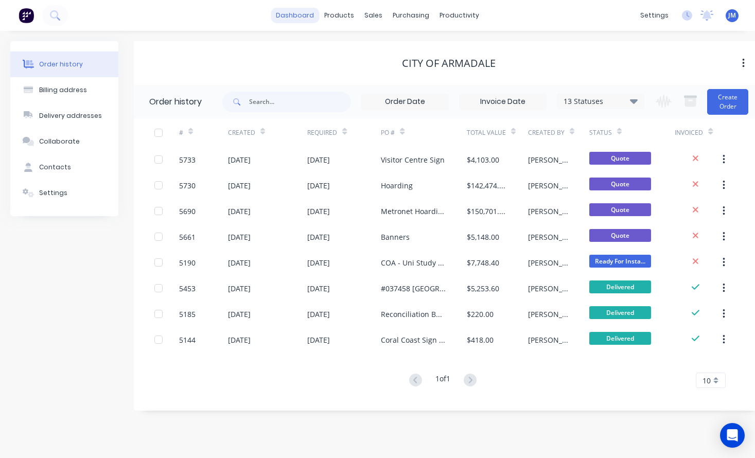
click at [301, 18] on link "dashboard" at bounding box center [295, 15] width 48 height 15
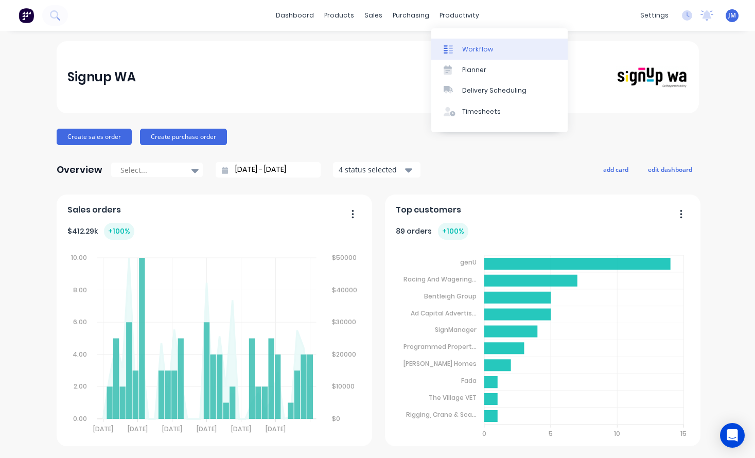
click at [480, 50] on div "Workflow" at bounding box center [477, 49] width 31 height 9
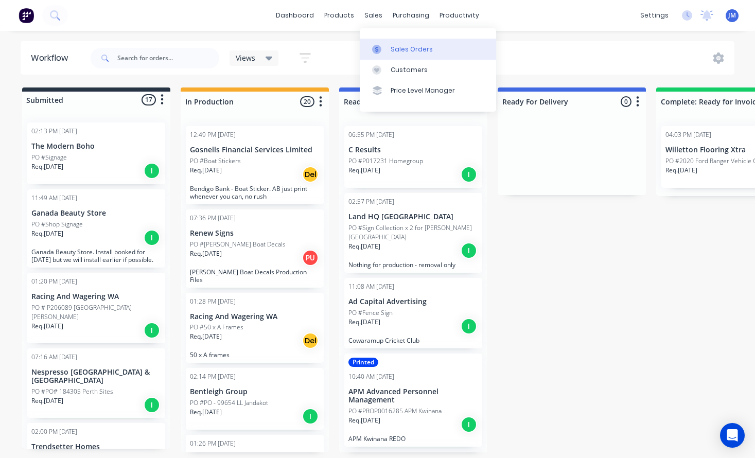
click at [397, 50] on div "Sales Orders" at bounding box center [411, 49] width 42 height 9
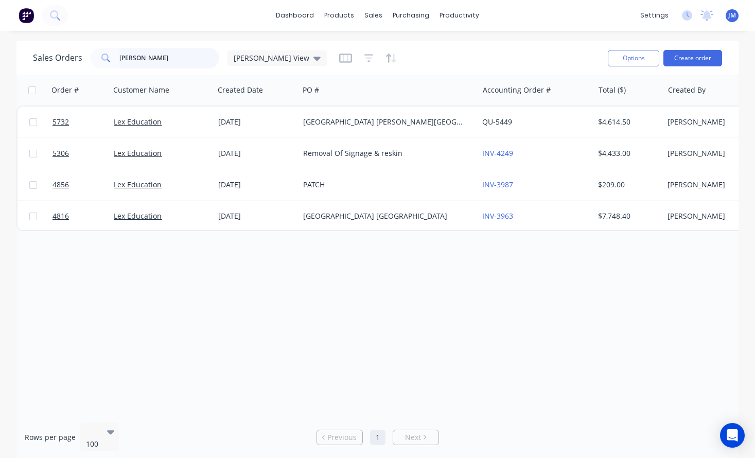
click at [147, 59] on input "[PERSON_NAME]" at bounding box center [169, 58] width 100 height 21
click at [683, 62] on button "Create order" at bounding box center [692, 58] width 59 height 16
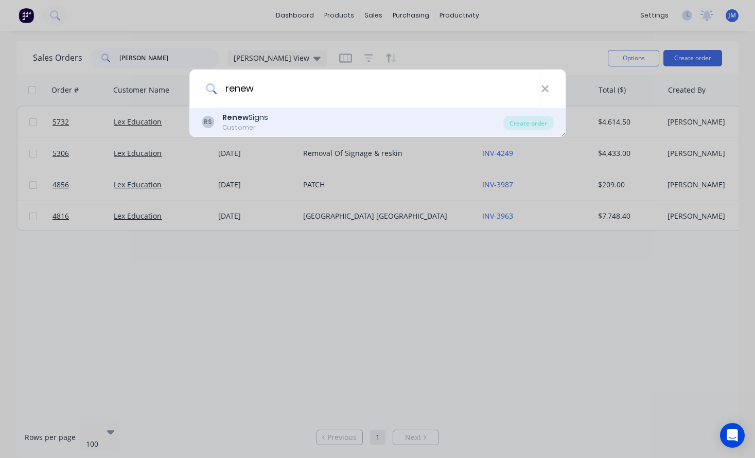
type input "renew"
click at [246, 114] on div "Renew Signs" at bounding box center [245, 117] width 46 height 11
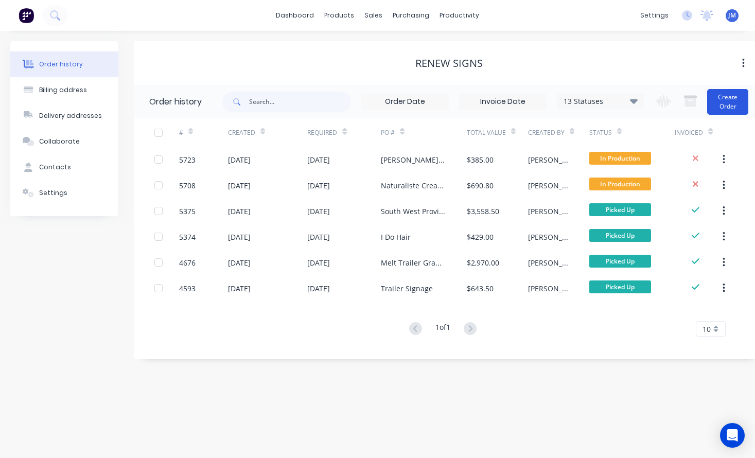
click at [728, 100] on button "Create Order" at bounding box center [727, 102] width 41 height 26
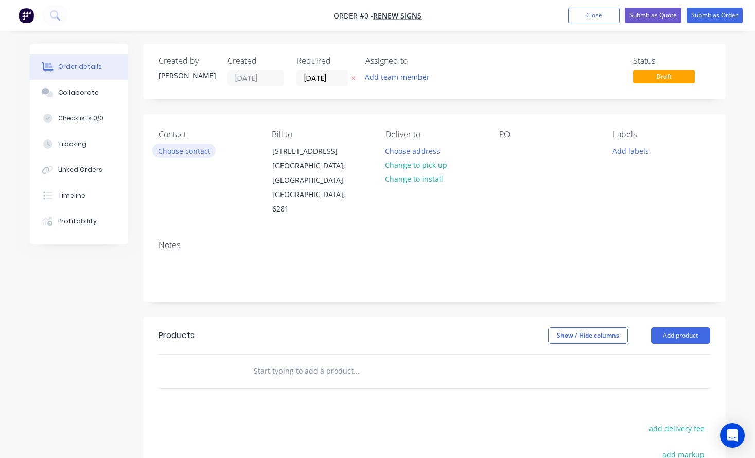
click at [186, 153] on button "Choose contact" at bounding box center [183, 151] width 63 height 14
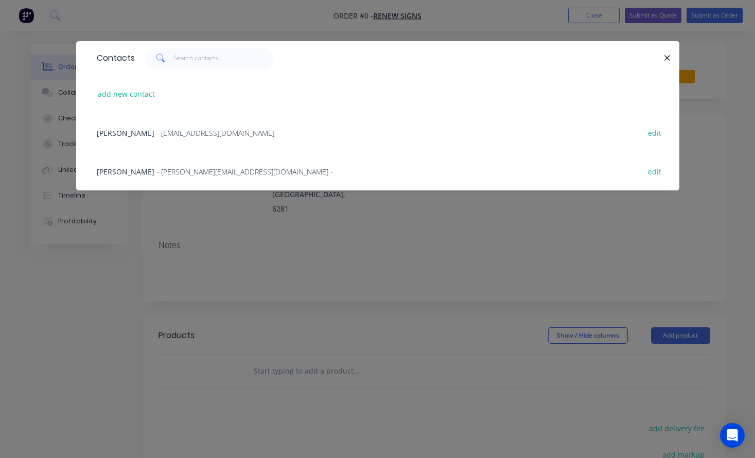
click at [171, 135] on span "- [EMAIL_ADDRESS][DOMAIN_NAME] -" at bounding box center [217, 133] width 122 height 10
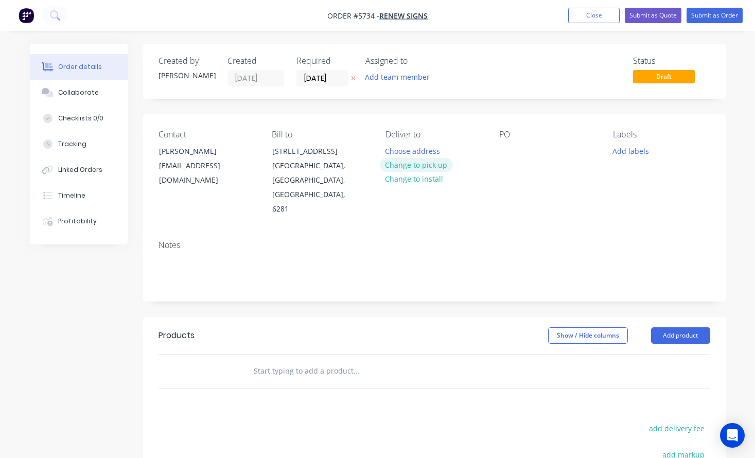
click at [419, 167] on button "Change to pick up" at bounding box center [416, 165] width 73 height 14
click at [505, 154] on div at bounding box center [507, 151] width 16 height 15
click at [315, 361] on input "text" at bounding box center [356, 371] width 206 height 21
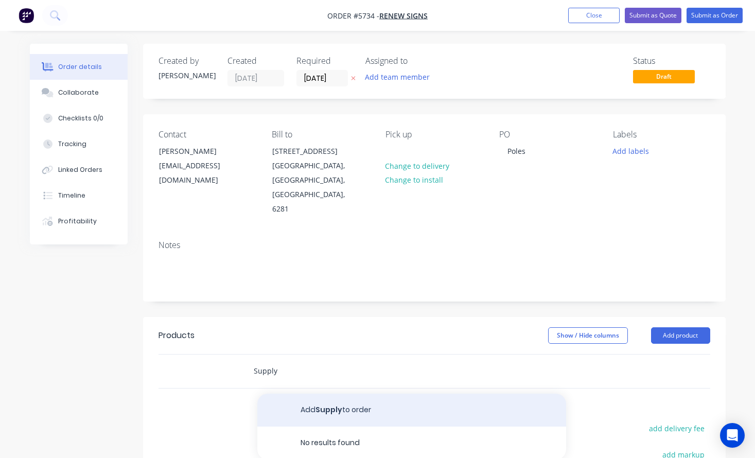
type input "Supply"
click at [330, 393] on button "Add Supply to order" at bounding box center [411, 409] width 309 height 33
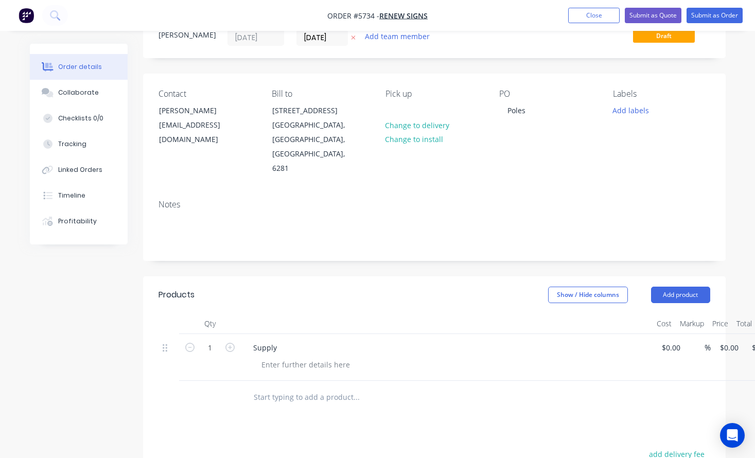
scroll to position [48, 0]
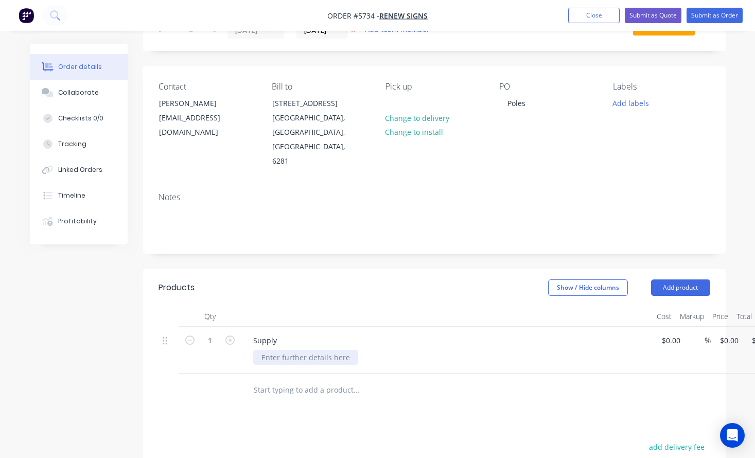
click at [276, 350] on div at bounding box center [305, 357] width 105 height 15
click at [670, 333] on input at bounding box center [672, 340] width 24 height 15
type input "6"
type input "$750.00"
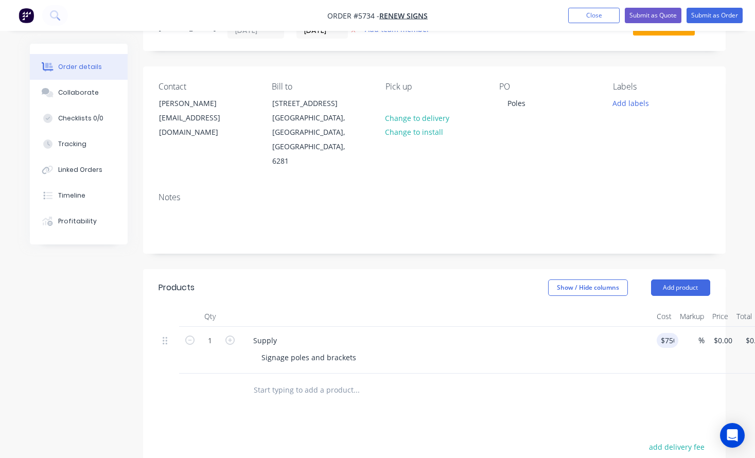
type input "$750.00"
click at [577, 380] on div at bounding box center [426, 390] width 362 height 21
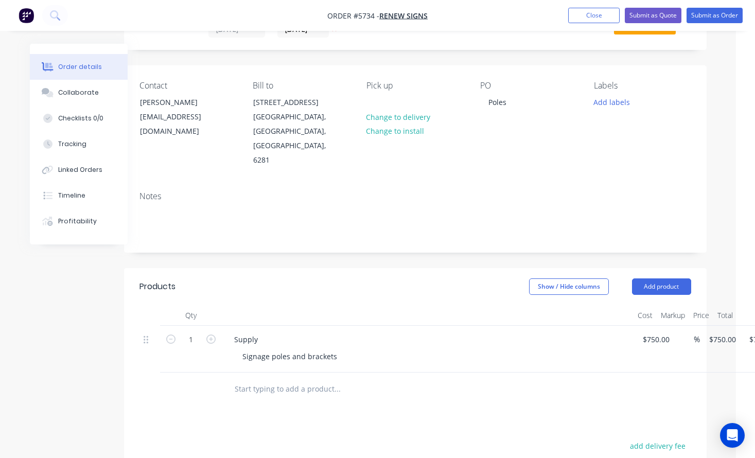
scroll to position [54, 0]
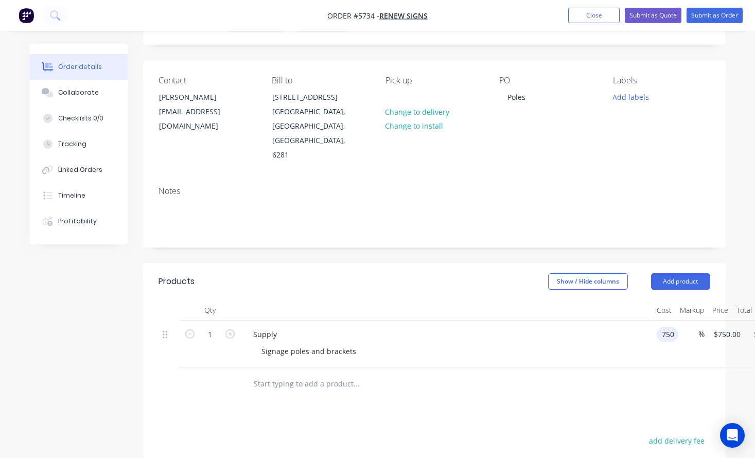
click at [674, 327] on input "750" at bounding box center [668, 334] width 17 height 15
type input "$600.00"
click at [609, 367] on div at bounding box center [426, 383] width 370 height 33
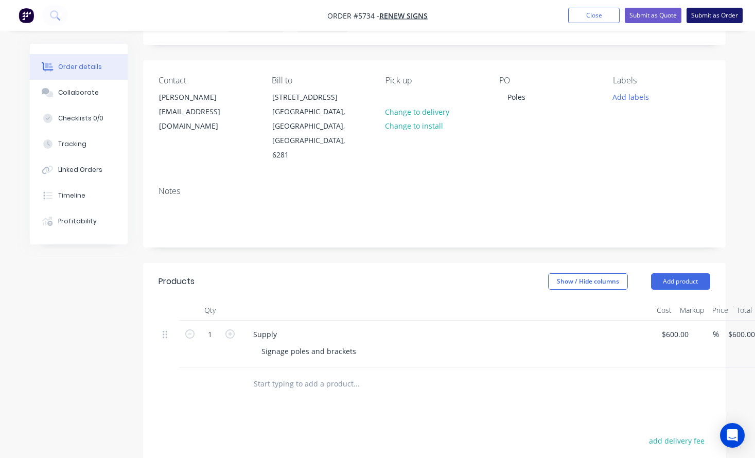
click at [701, 15] on button "Submit as Order" at bounding box center [714, 15] width 56 height 15
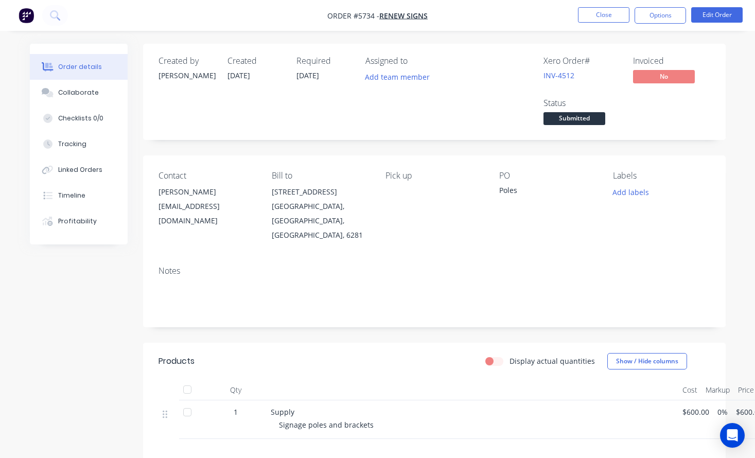
scroll to position [0, 0]
click at [593, 14] on button "Close" at bounding box center [603, 14] width 51 height 15
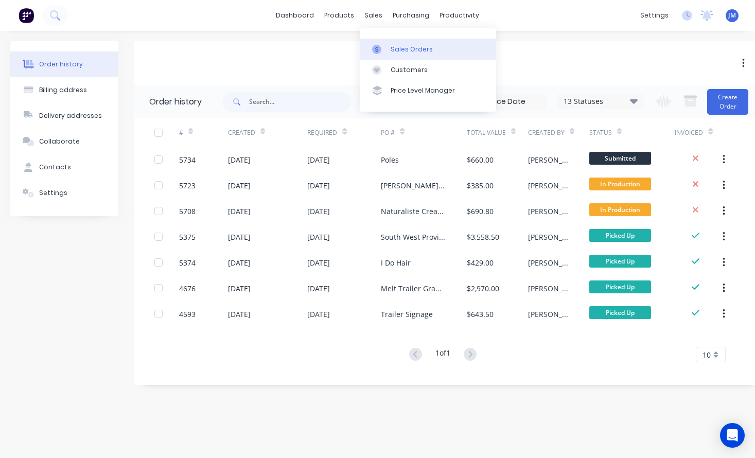
click at [393, 45] on div "Sales Orders" at bounding box center [411, 49] width 42 height 9
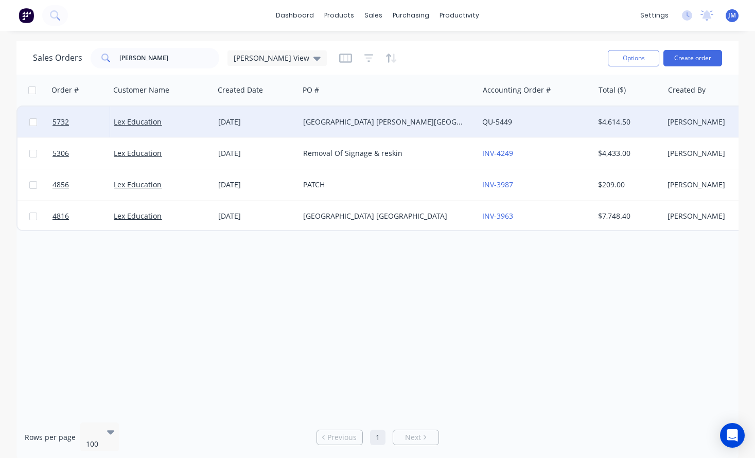
click at [383, 123] on div "[GEOGRAPHIC_DATA] [PERSON_NAME][GEOGRAPHIC_DATA]" at bounding box center [384, 122] width 163 height 10
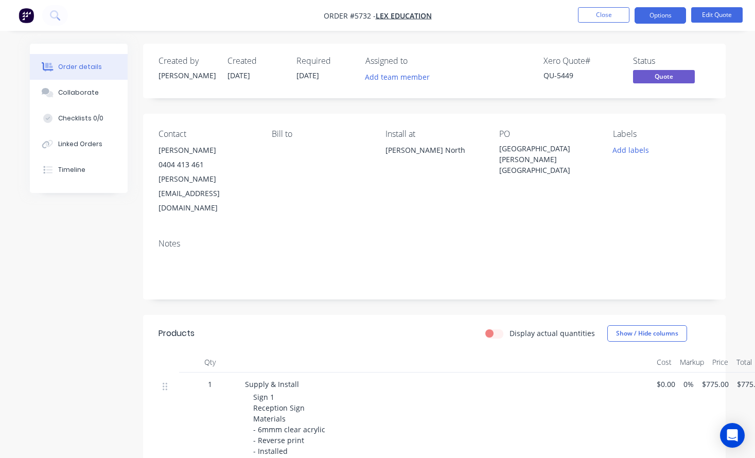
click at [662, 24] on nav "Order #5732 - Lex Education Close Options Edit Quote" at bounding box center [377, 15] width 755 height 31
click at [662, 20] on button "Options" at bounding box center [659, 15] width 51 height 16
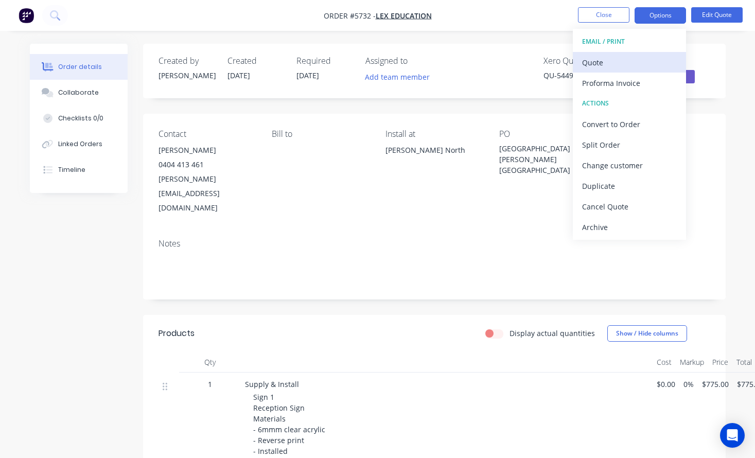
click at [631, 68] on div "Quote" at bounding box center [629, 62] width 95 height 15
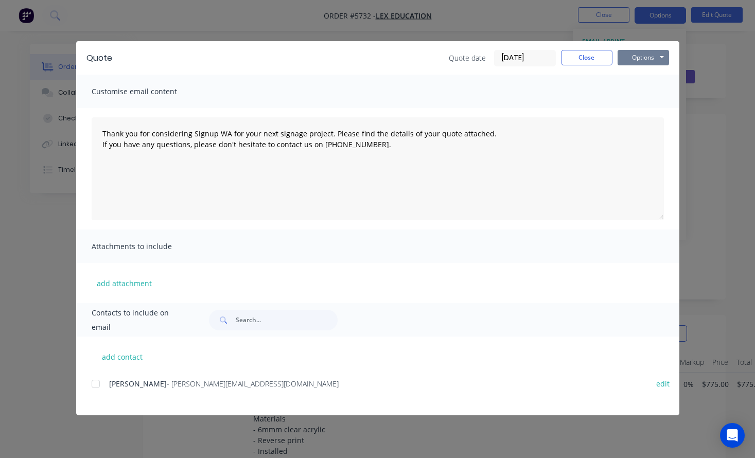
click at [642, 54] on button "Options" at bounding box center [642, 57] width 51 height 15
click at [642, 88] on button "Print" at bounding box center [650, 92] width 66 height 17
